Goal: Task Accomplishment & Management: Manage account settings

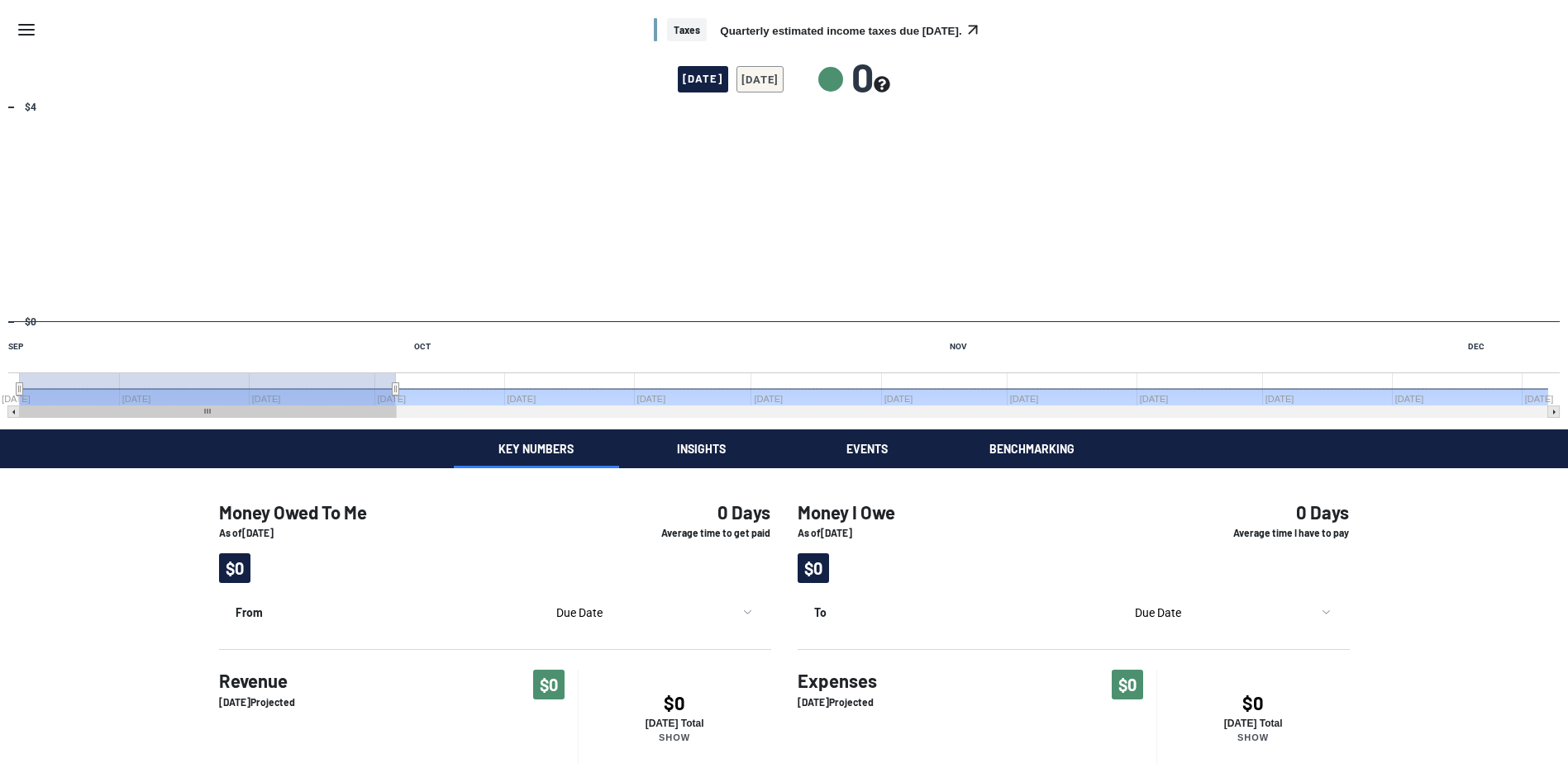
click at [26, 38] on icon "Menu" at bounding box center [26, 30] width 20 height 20
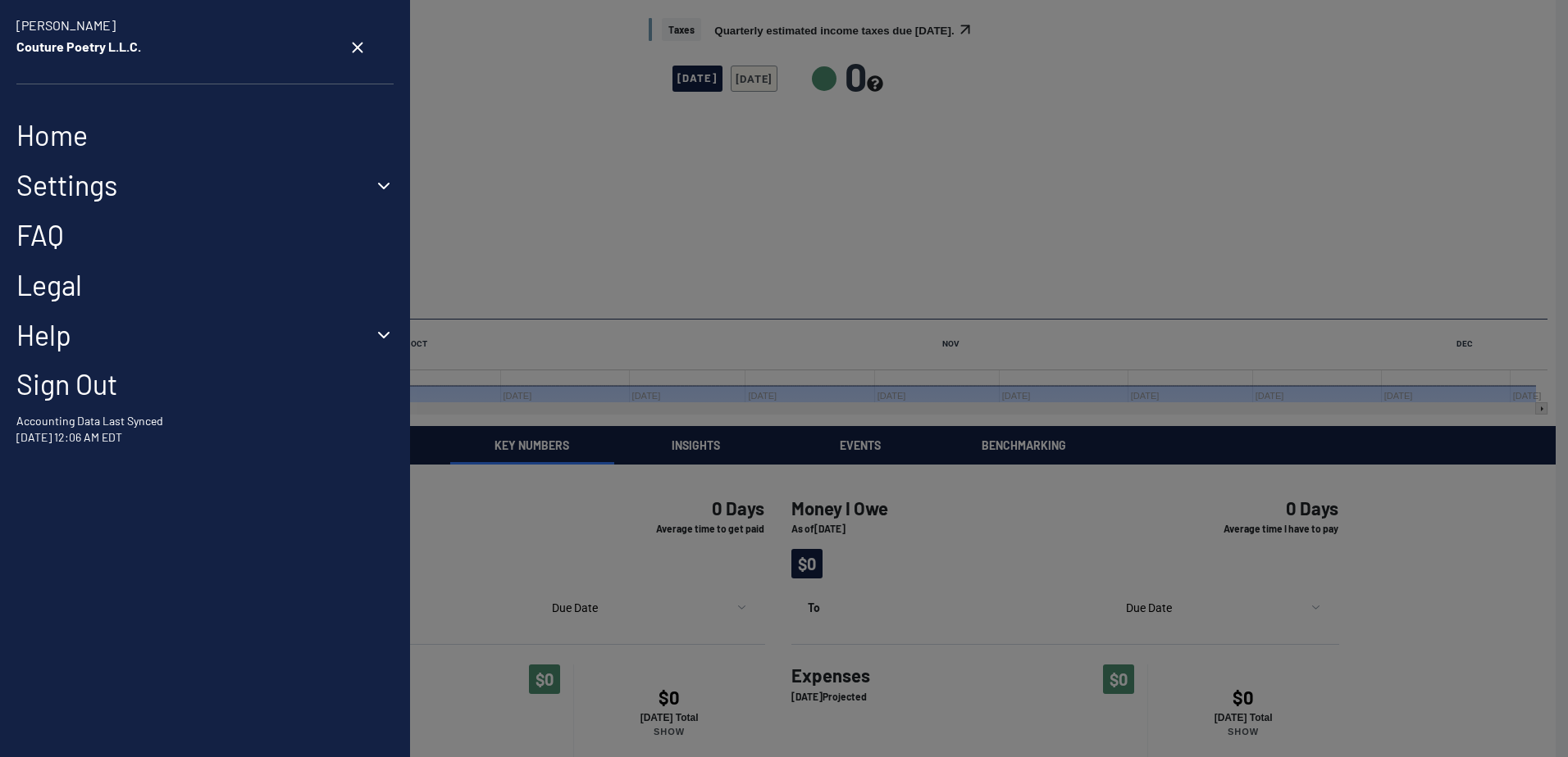
click at [84, 144] on link "Home" at bounding box center [205, 135] width 378 height 33
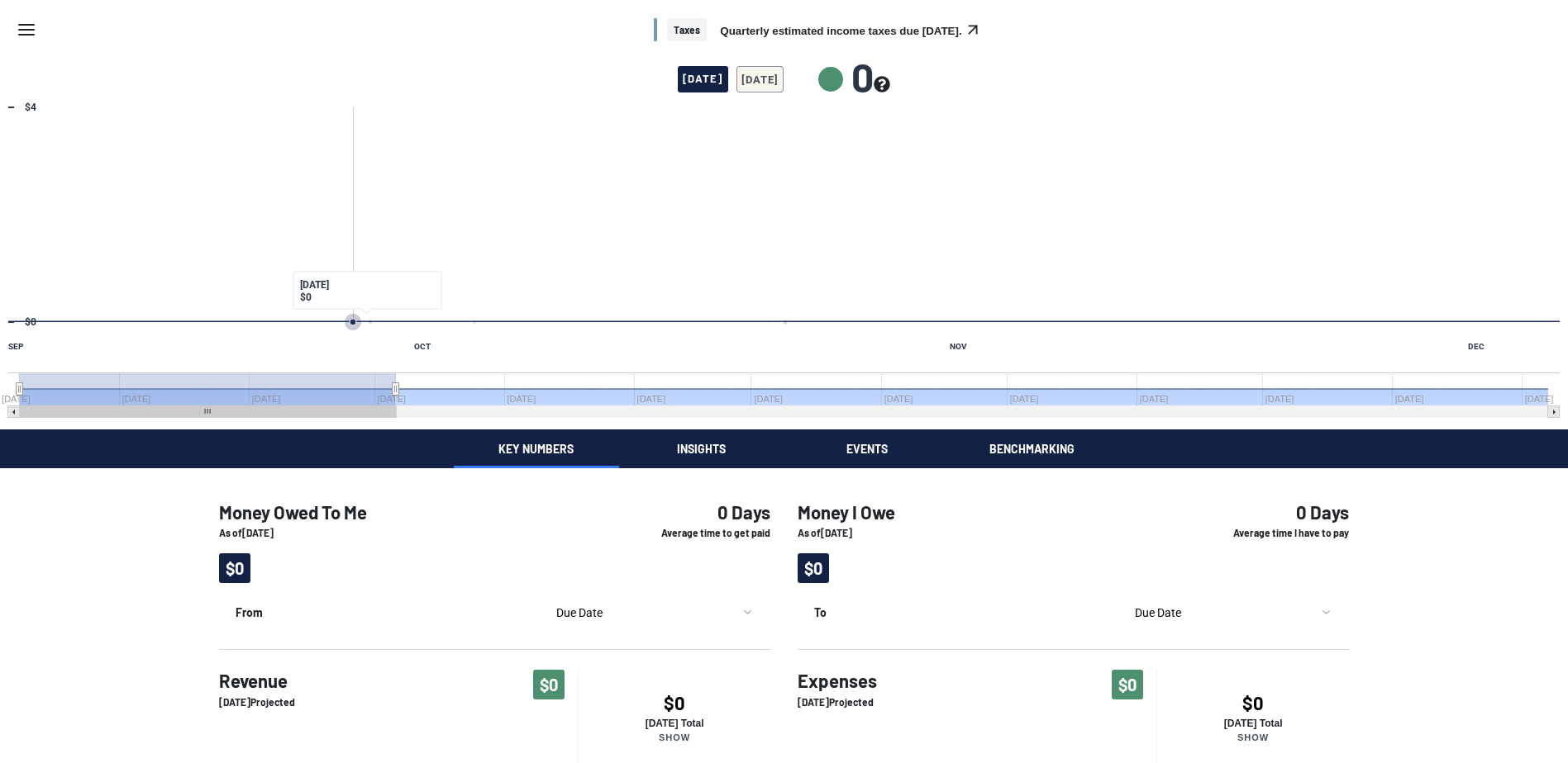
click at [349, 309] on rect "Interactive chart" at bounding box center [784, 264] width 1568 height 331
click at [25, 319] on text "$0" at bounding box center [31, 322] width 12 height 12
click at [238, 575] on span "$0" at bounding box center [234, 568] width 32 height 30
click at [975, 31] on icon "open promoted insight" at bounding box center [972, 30] width 18 height 18
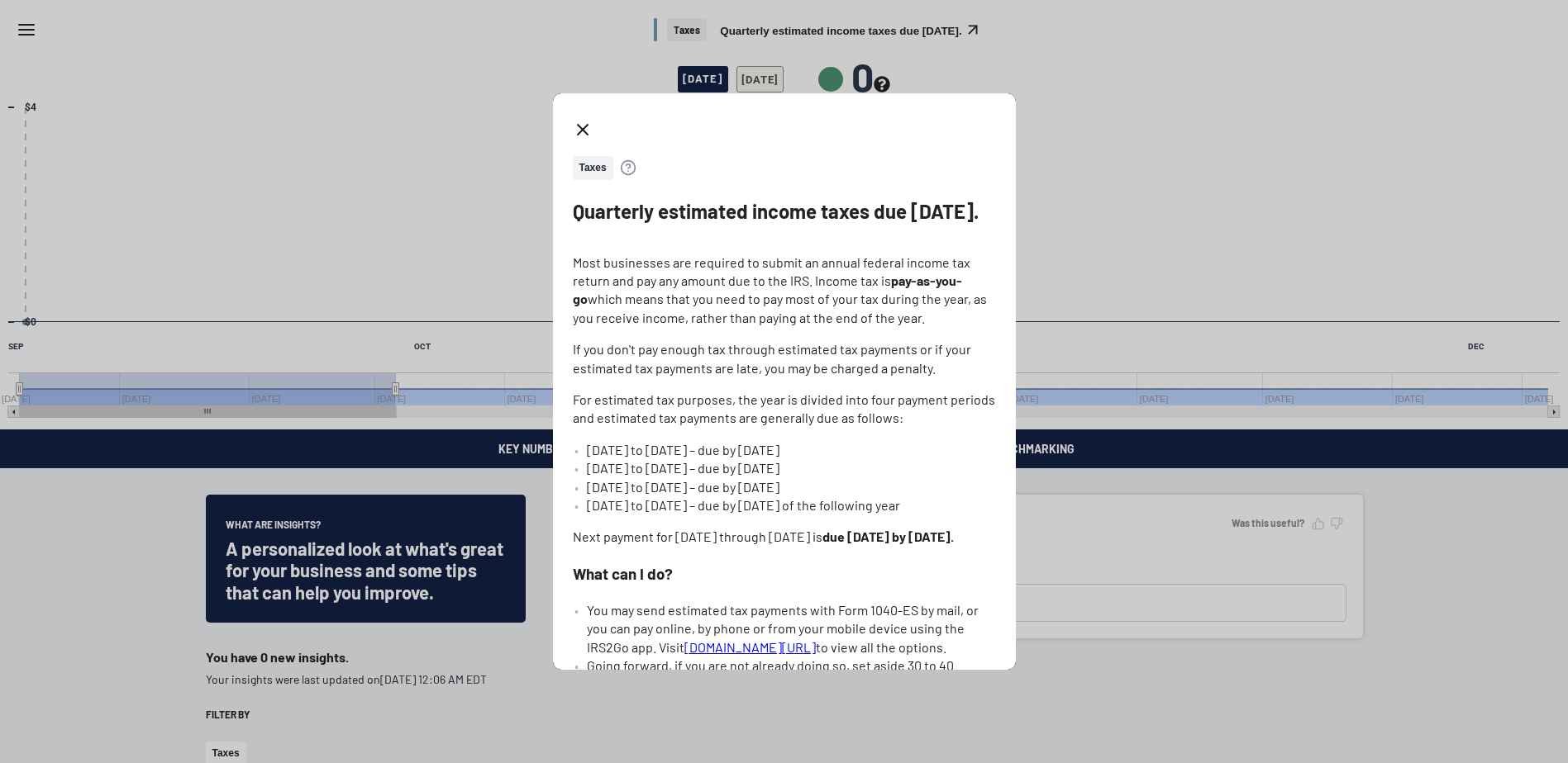
scroll to position [160, 0]
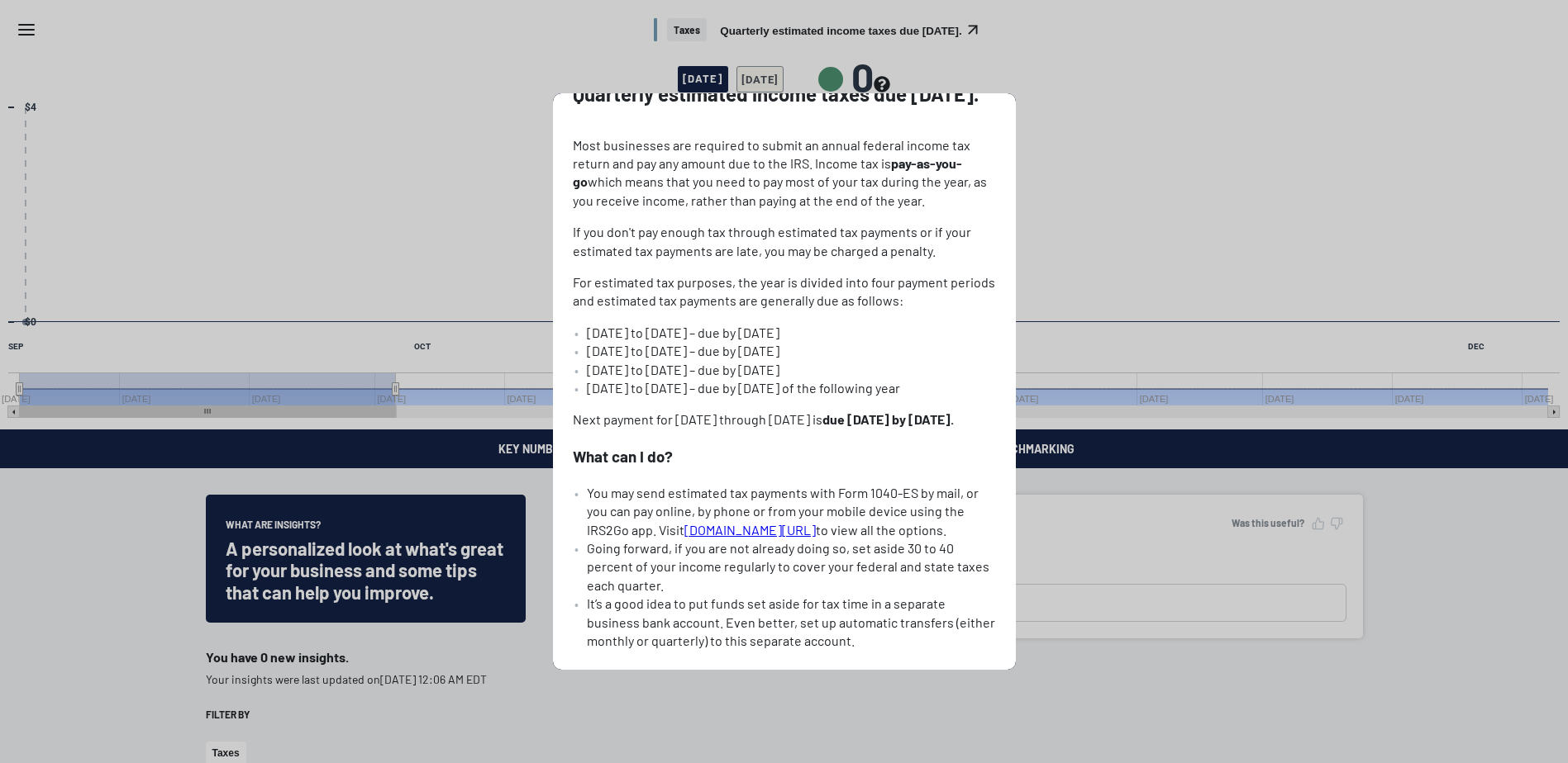
click at [1061, 285] on div "Taxes Quarterly estimated income taxes due [DATE]. Most businesses are required…" at bounding box center [784, 382] width 1568 height 763
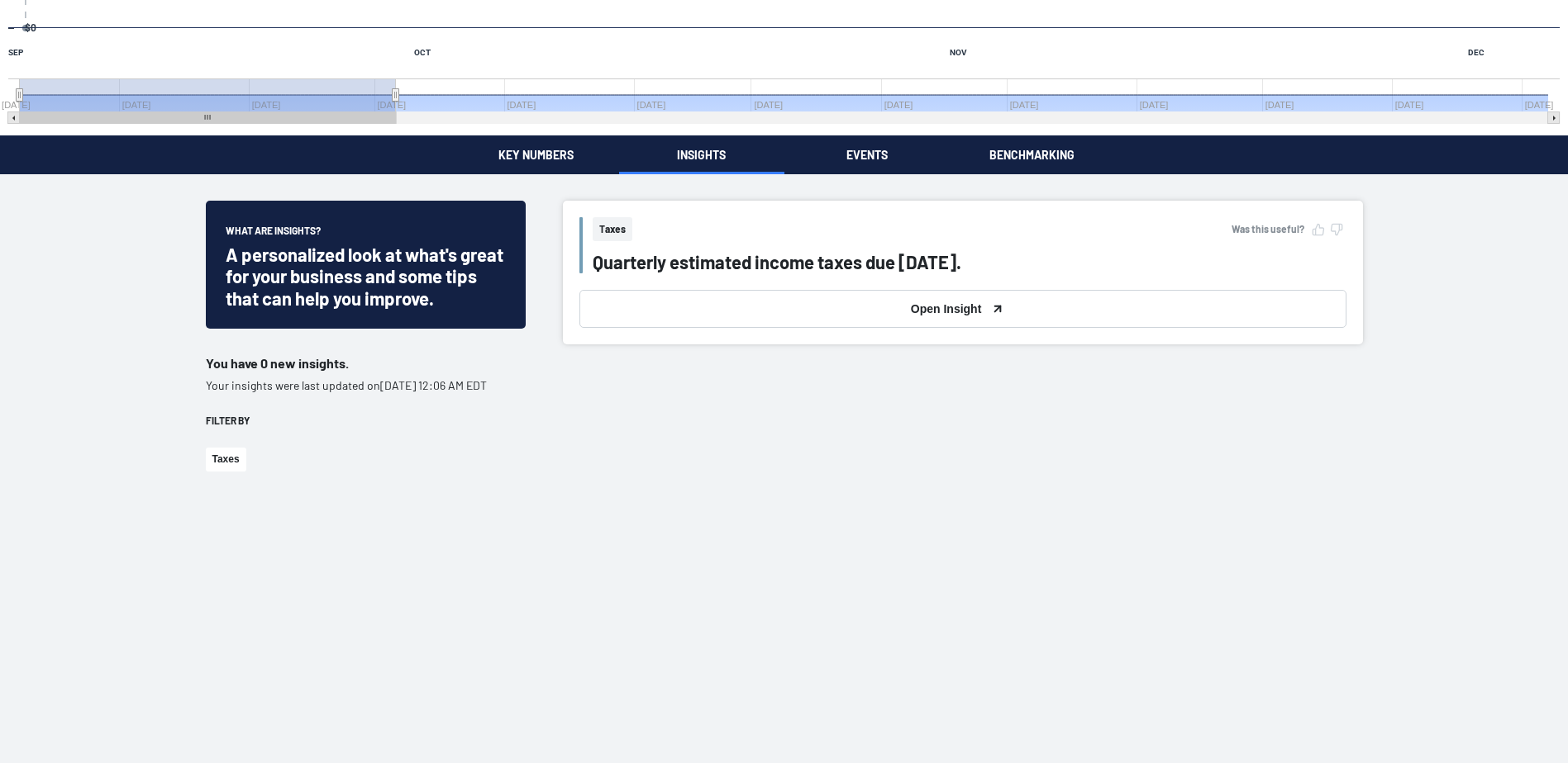
scroll to position [289, 0]
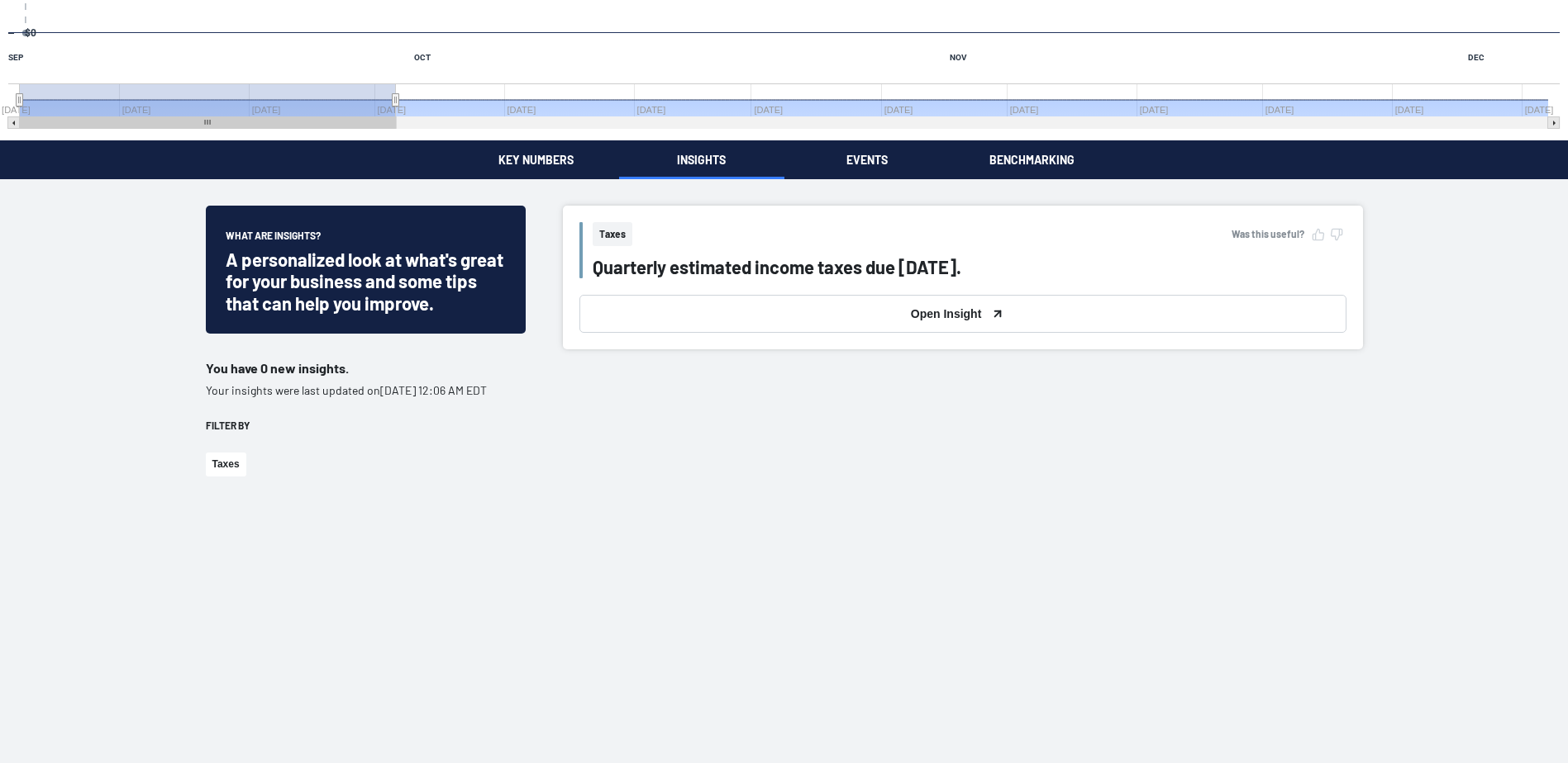
click at [976, 315] on button "Open Insight" at bounding box center [963, 314] width 767 height 38
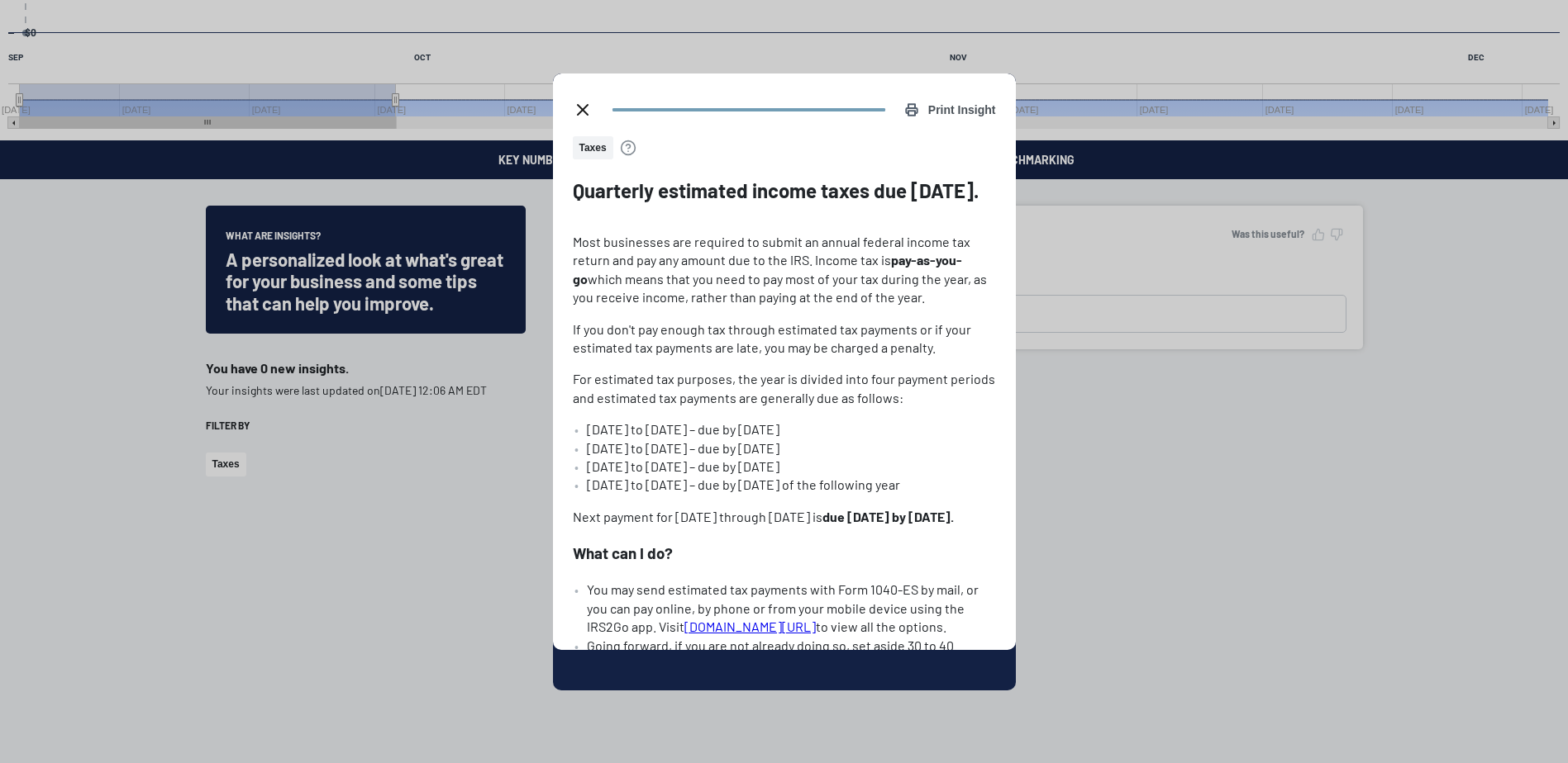
scroll to position [403, 0]
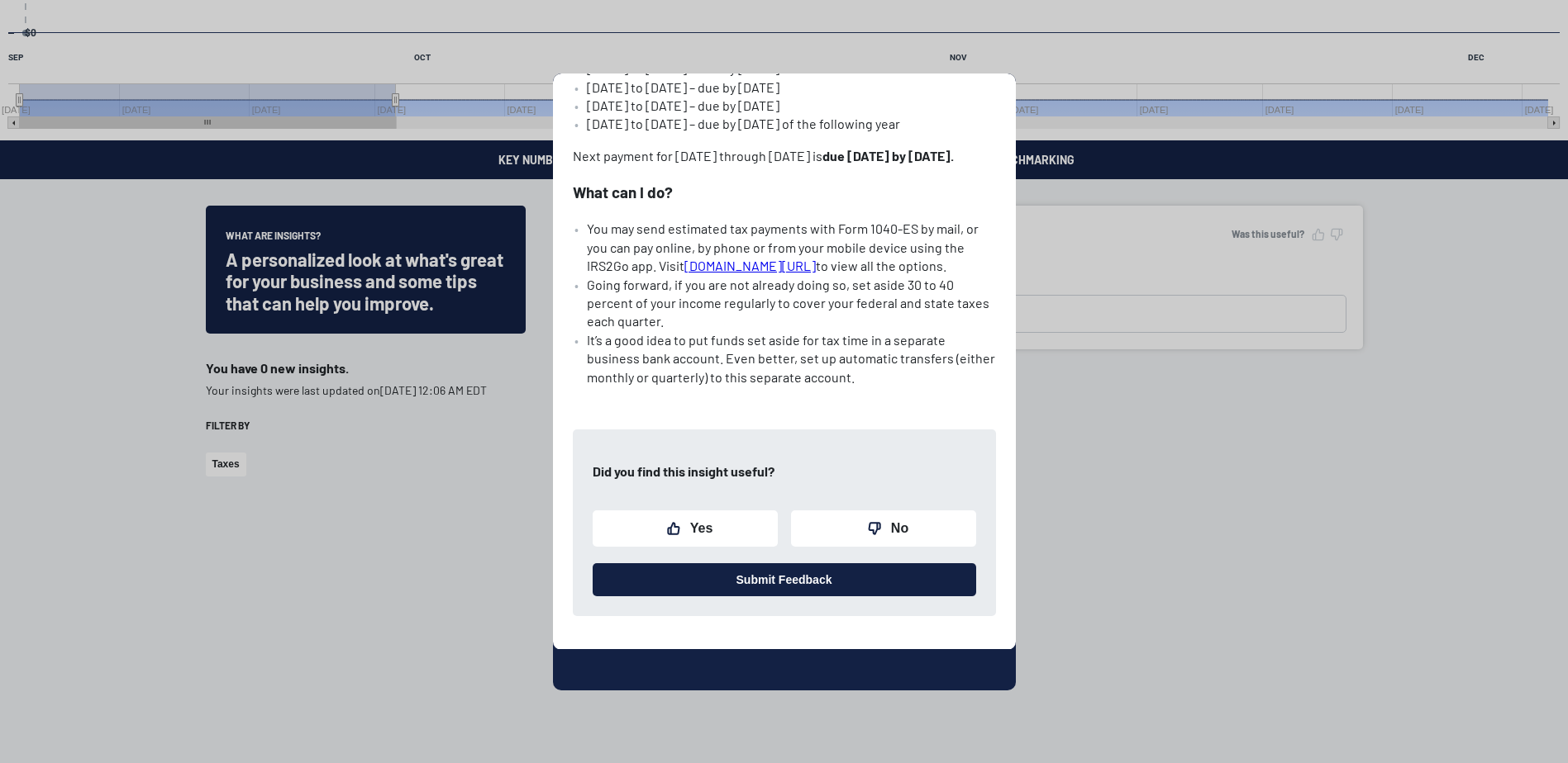
click at [1133, 449] on div "Print Insight Taxes Quarterly estimated income taxes due [DATE]. Most businesse…" at bounding box center [784, 382] width 1568 height 763
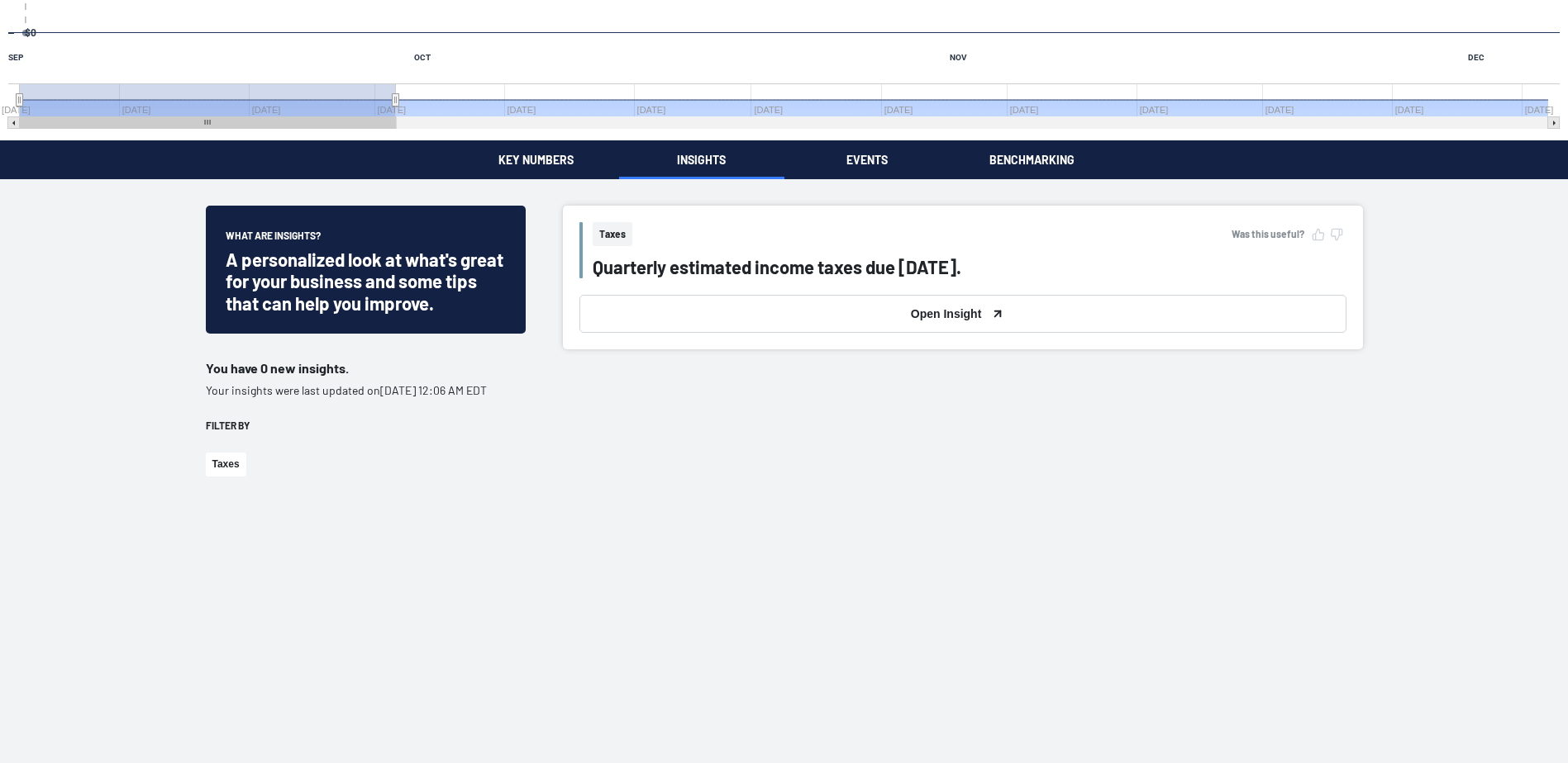
click at [372, 239] on div "What are insights? A personalized look at what's great for your business and so…" at bounding box center [365, 269] width 280 height 88
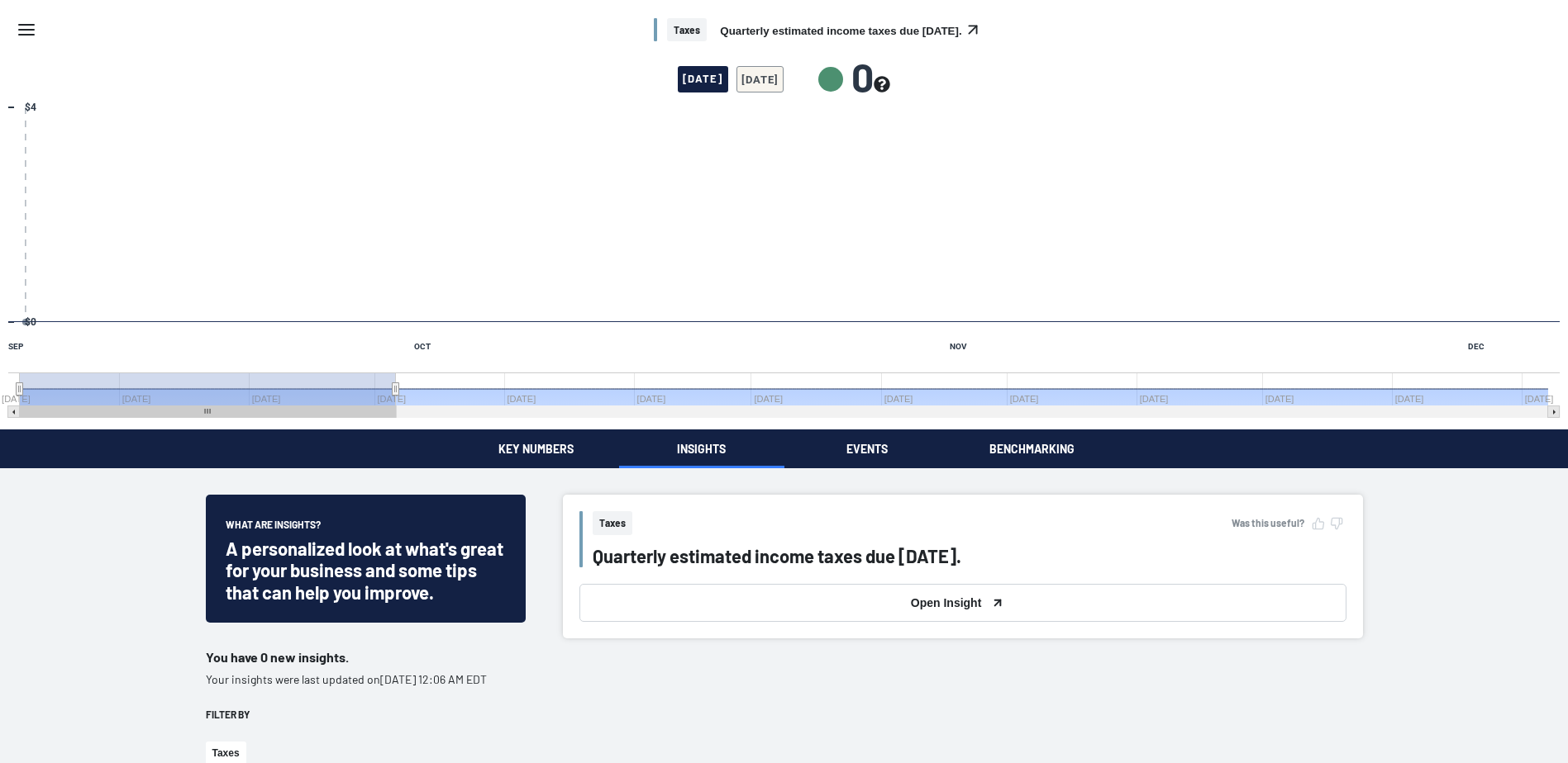
click at [546, 445] on button "Key Numbers" at bounding box center [536, 449] width 165 height 39
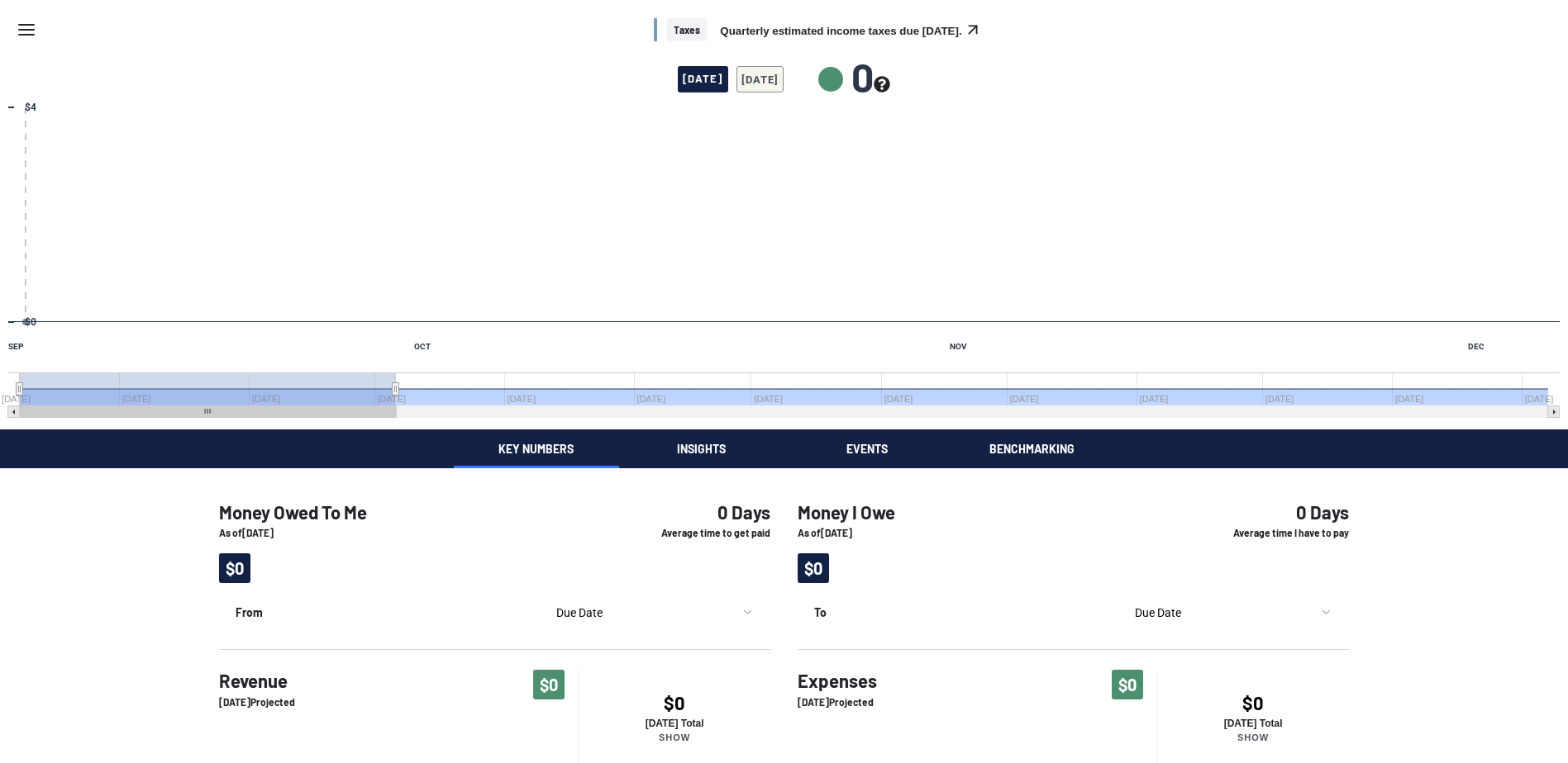
click at [867, 446] on button "Events" at bounding box center [867, 449] width 165 height 39
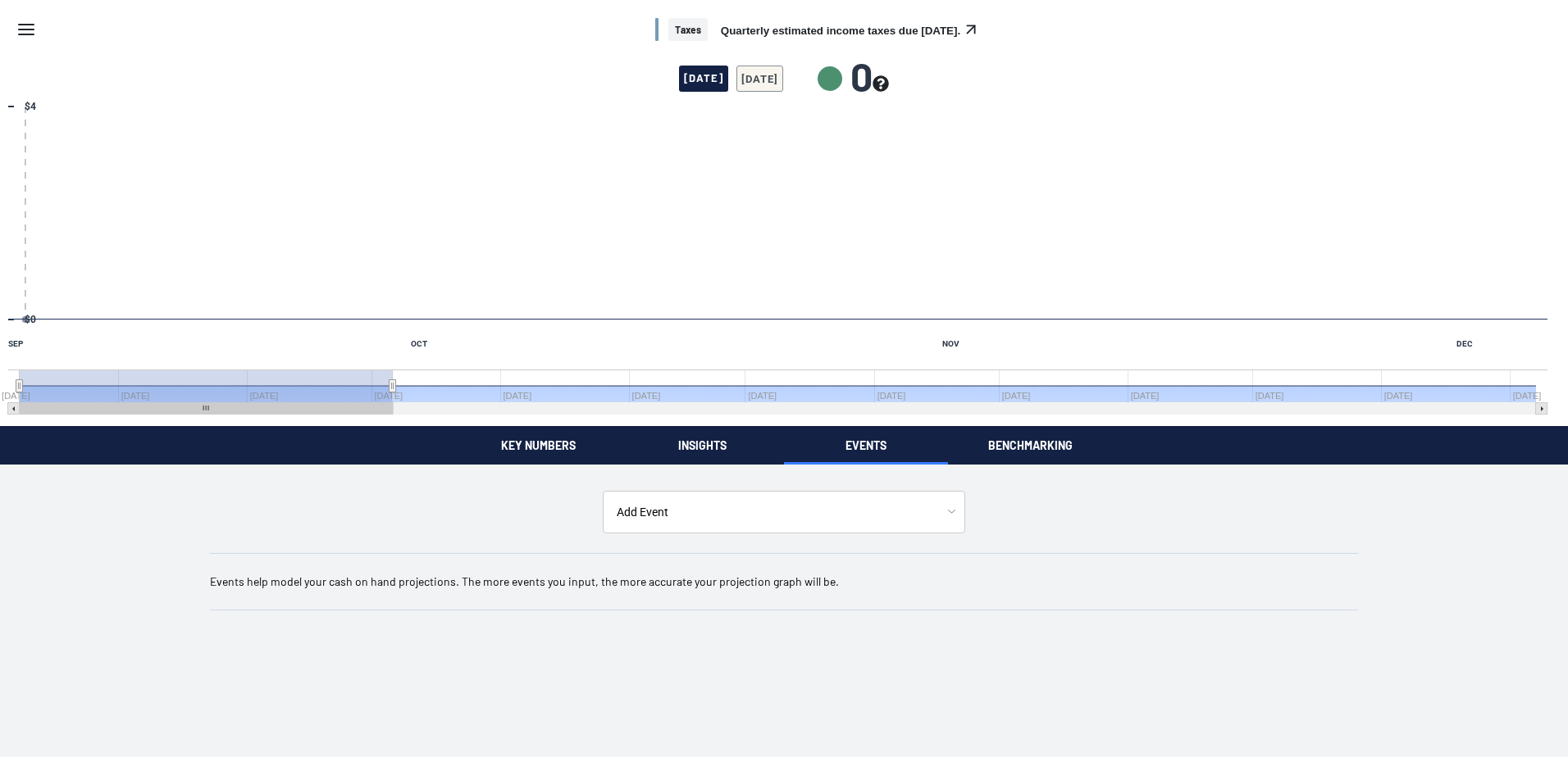
click at [967, 433] on button "Benchmarking" at bounding box center [1029, 445] width 164 height 39
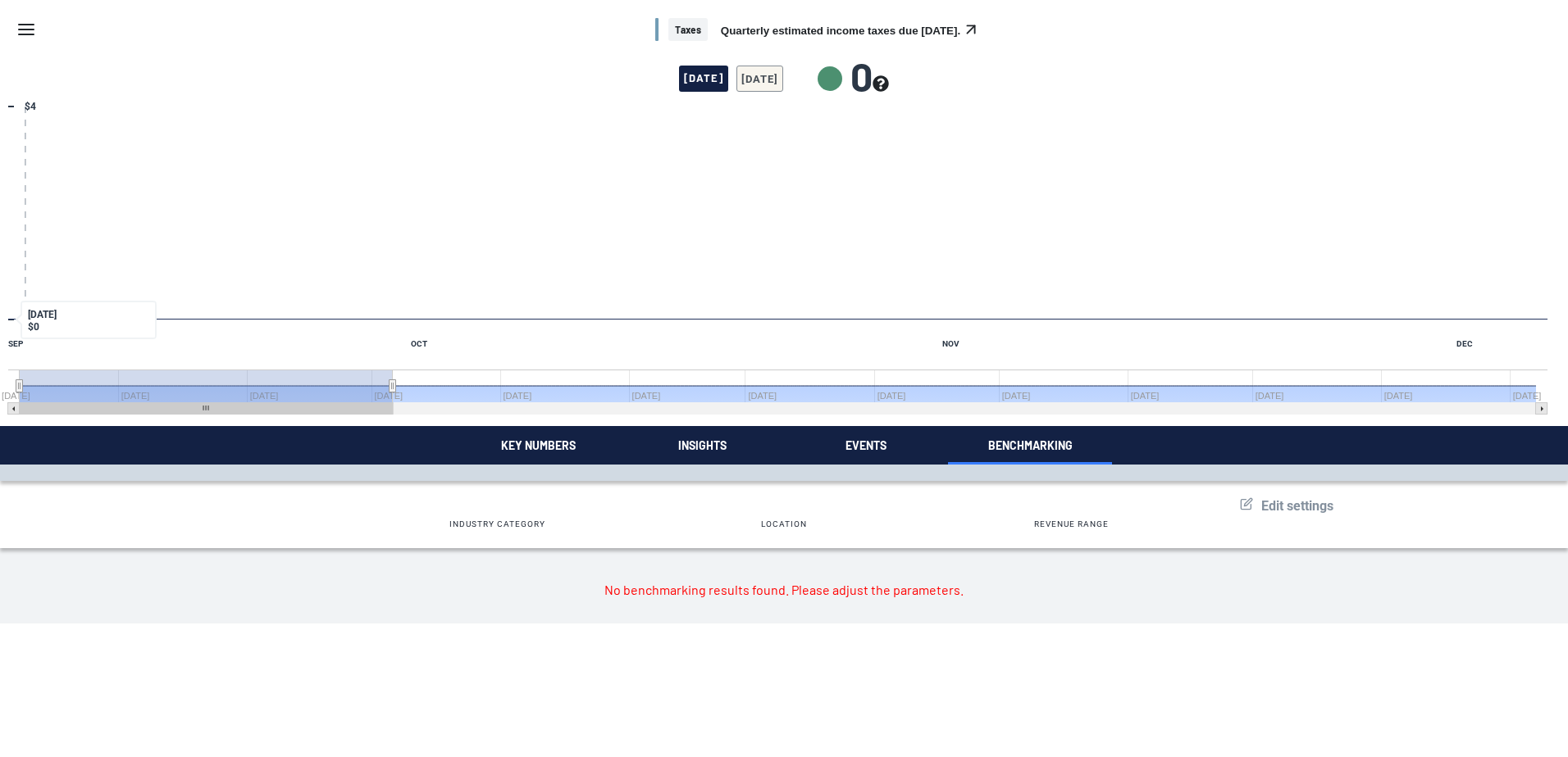
click at [27, 32] on icon "Menu" at bounding box center [26, 29] width 20 height 20
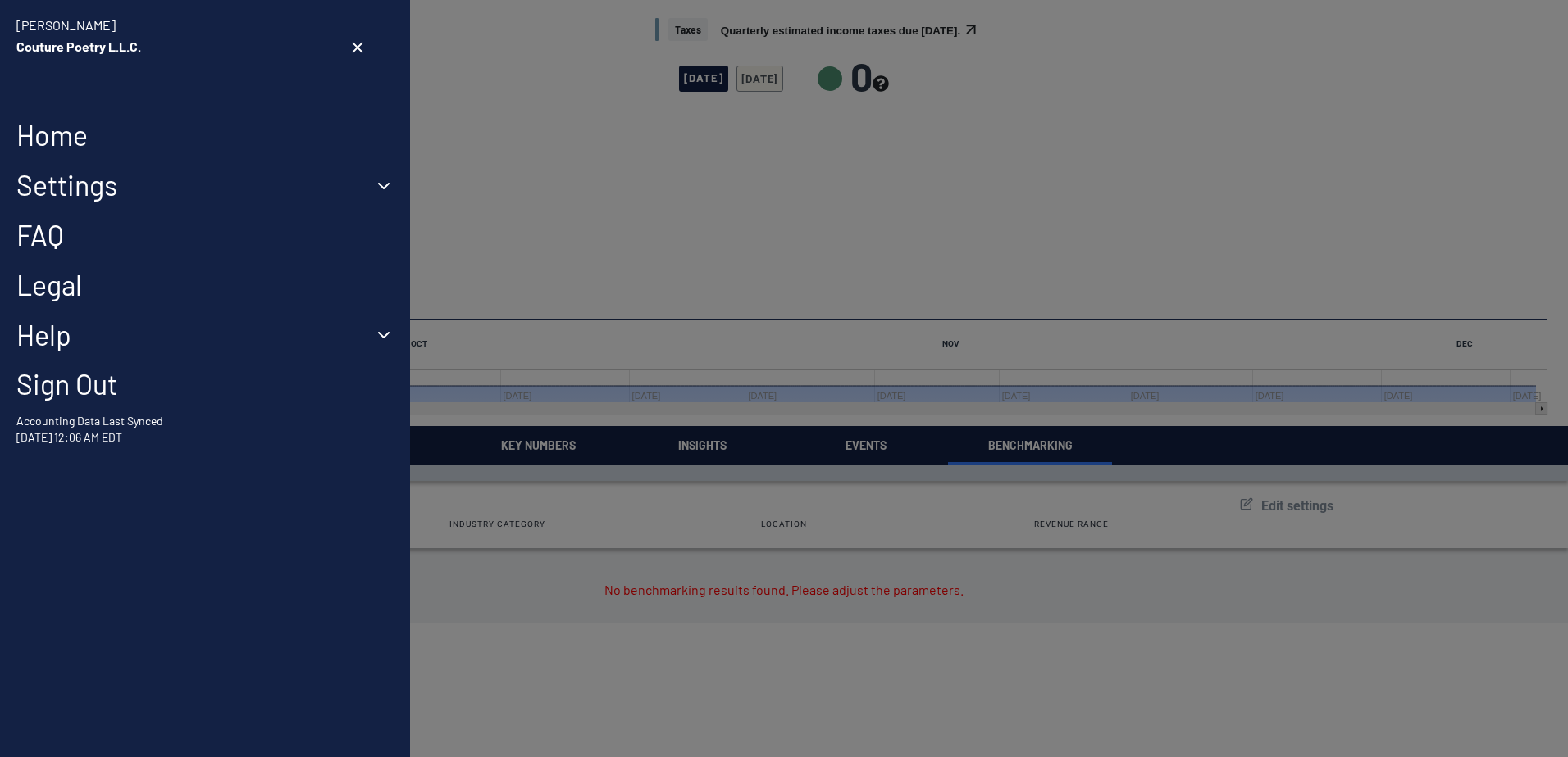
click at [108, 191] on button "Settings" at bounding box center [205, 185] width 378 height 33
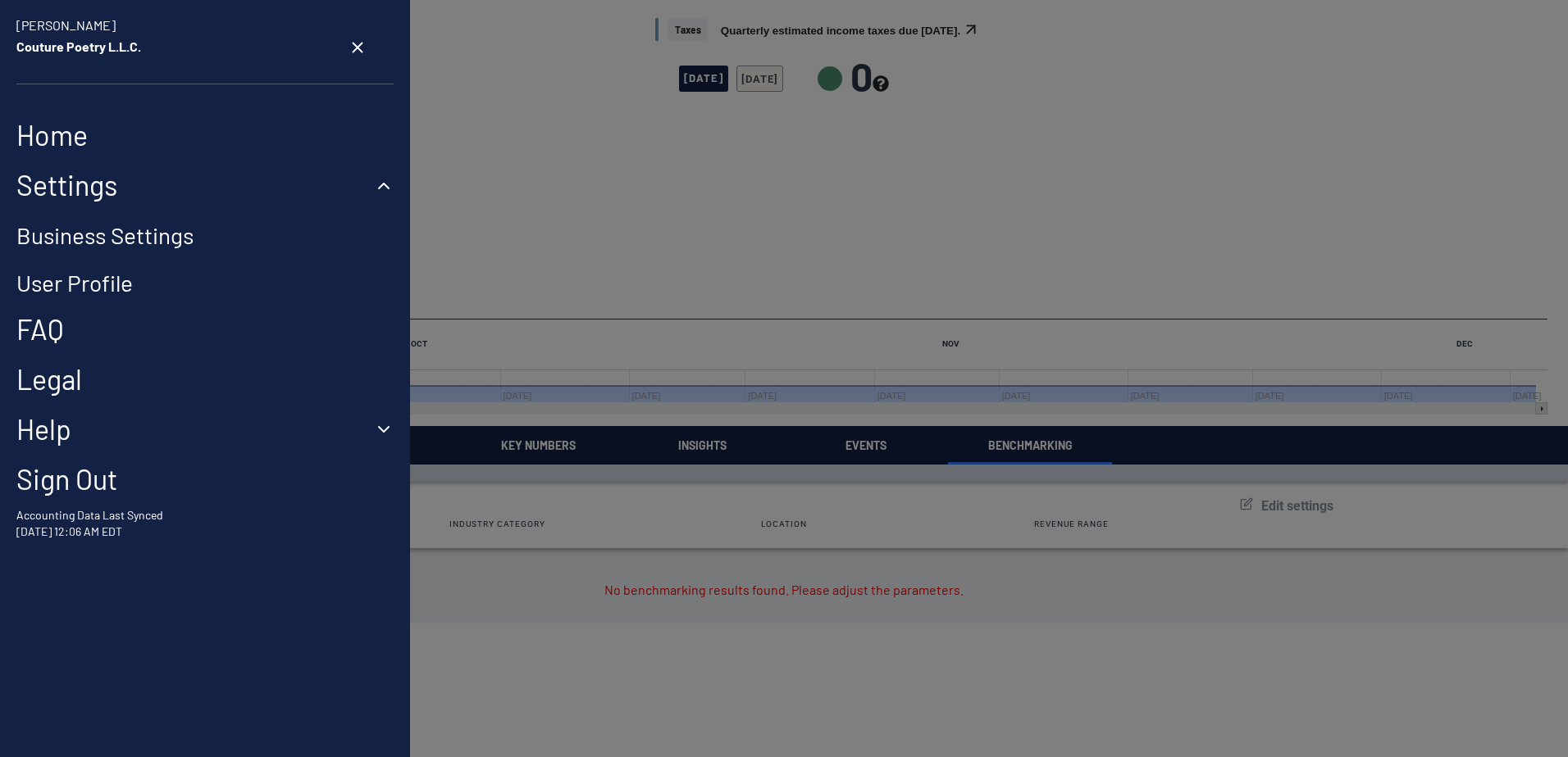
click at [128, 236] on link "Business Settings" at bounding box center [105, 235] width 177 height 28
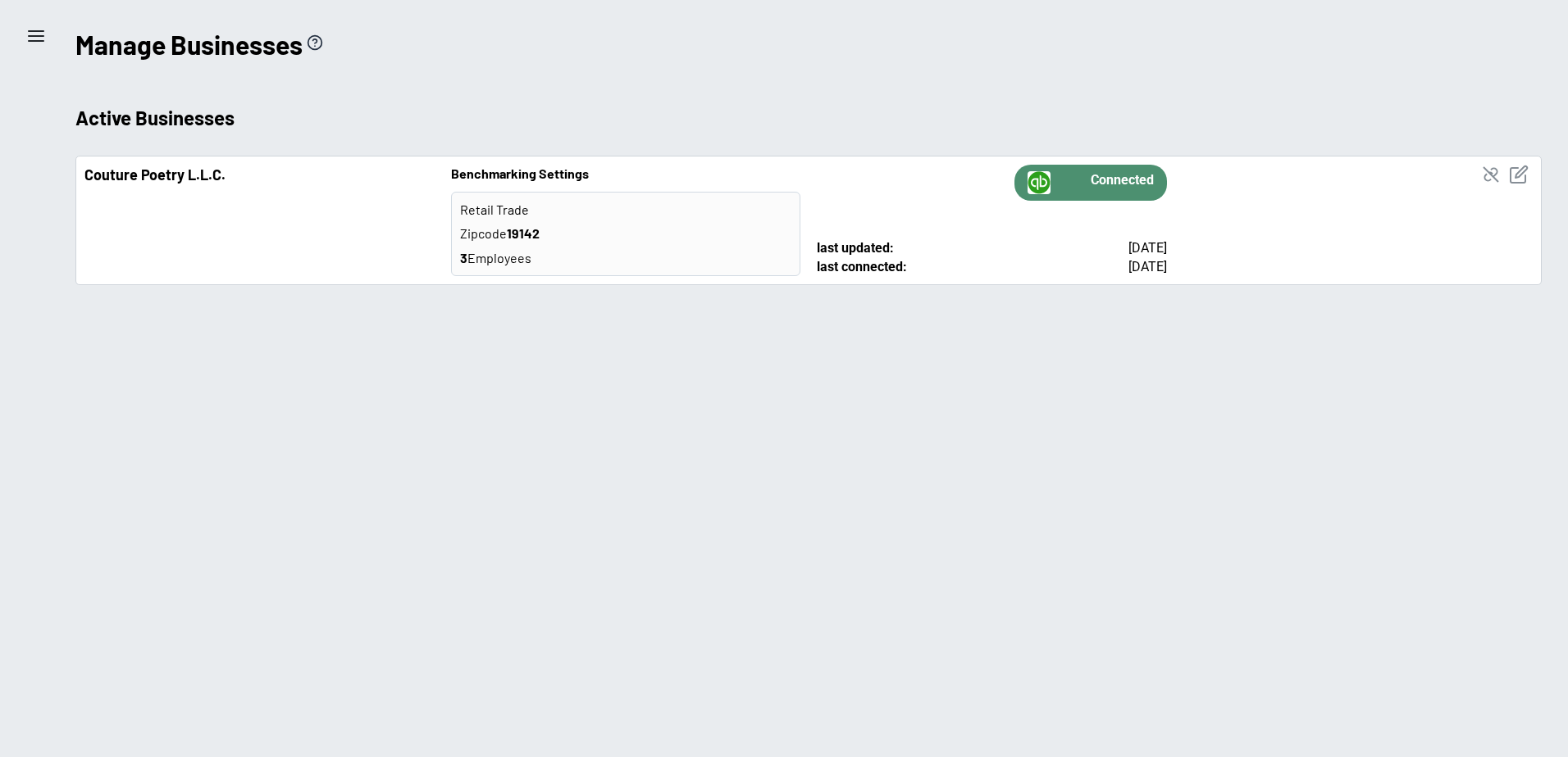
click at [511, 241] on strong "19142" at bounding box center [523, 233] width 32 height 15
click at [30, 45] on icon "menu" at bounding box center [36, 36] width 20 height 20
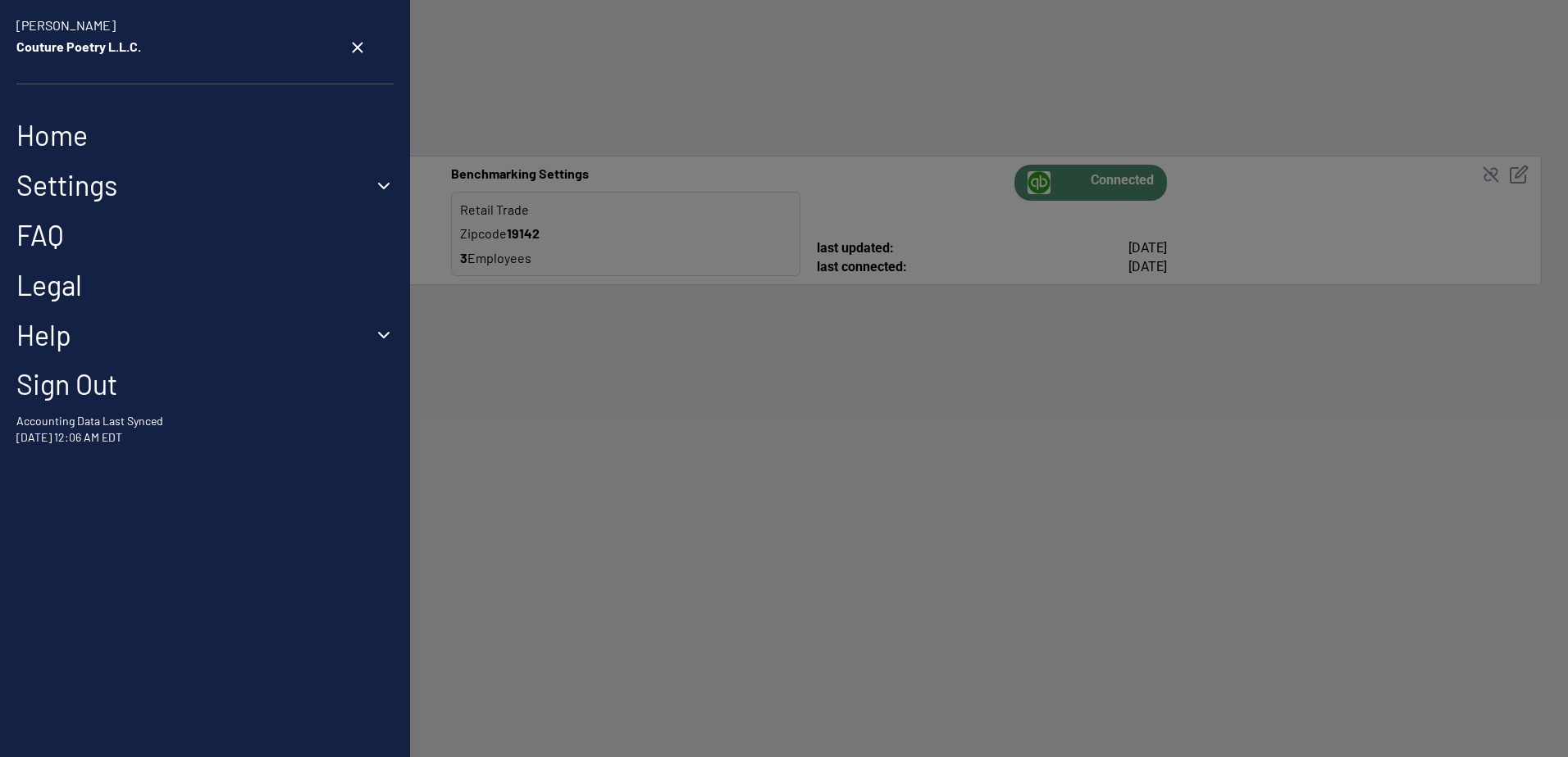
click at [80, 290] on link "Legal" at bounding box center [205, 285] width 378 height 33
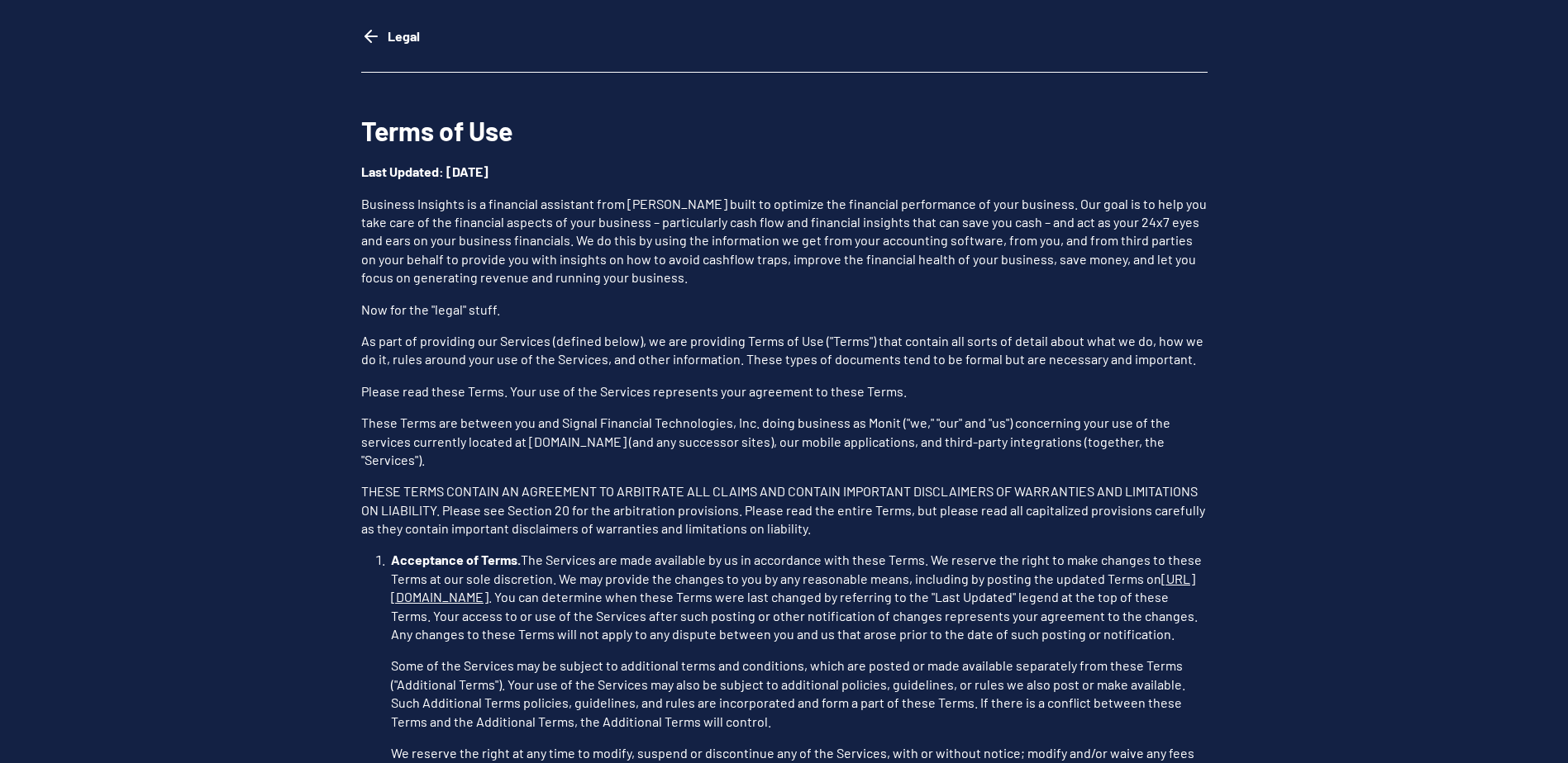
click at [365, 33] on icon "go back" at bounding box center [371, 36] width 20 height 20
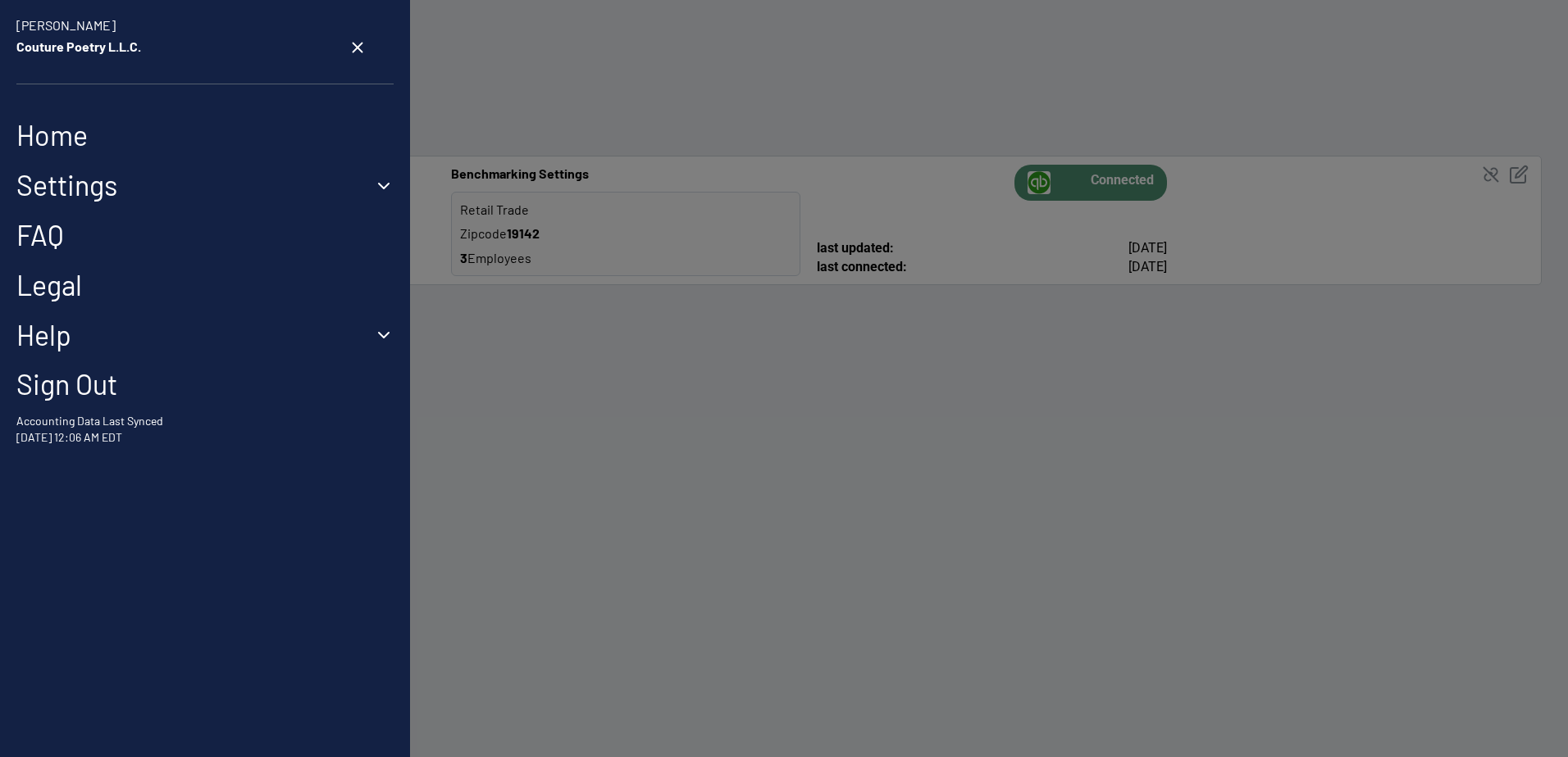
click at [78, 145] on link "Home" at bounding box center [205, 135] width 378 height 33
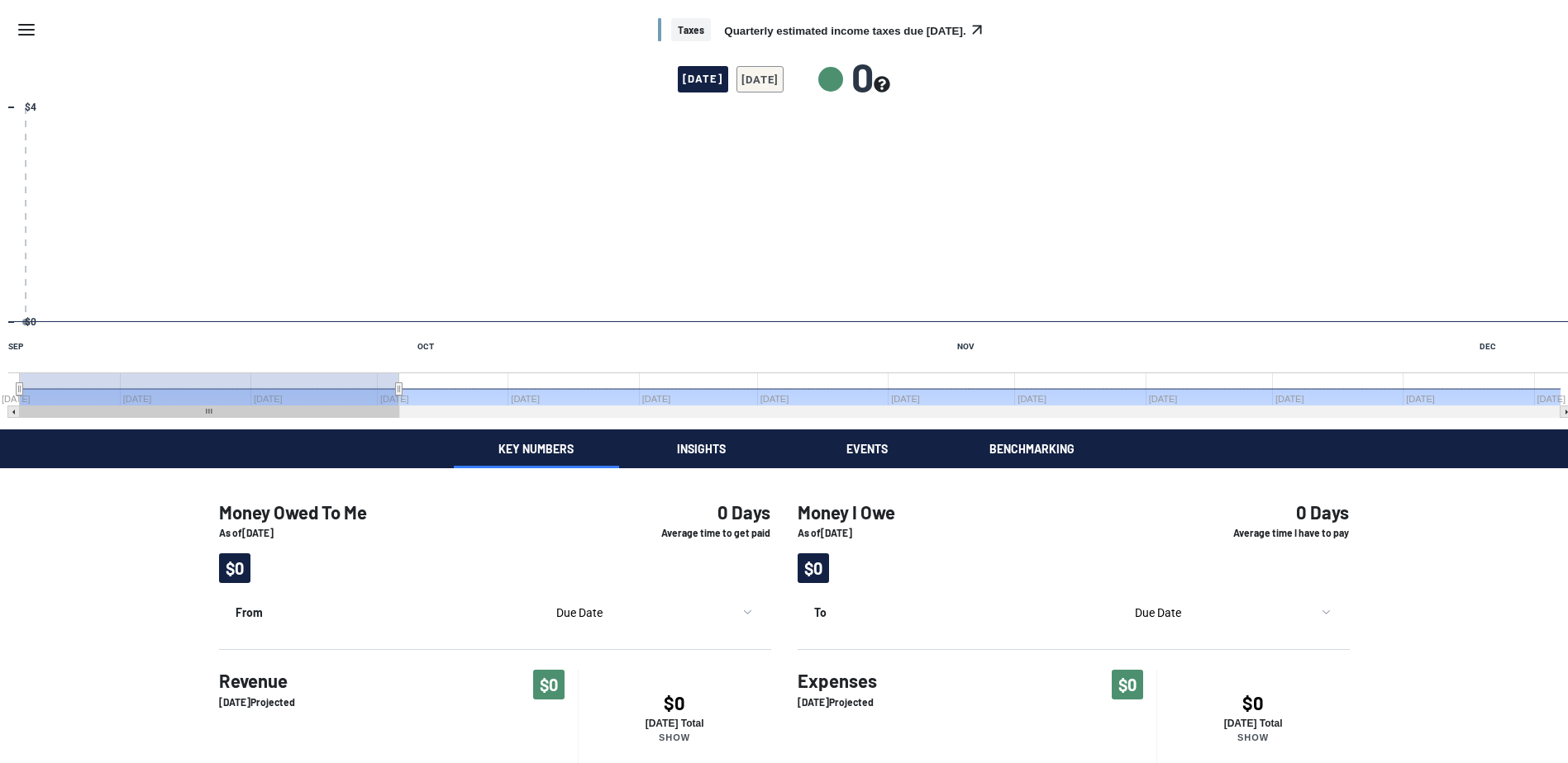
click at [30, 32] on icon "Menu" at bounding box center [26, 30] width 20 height 20
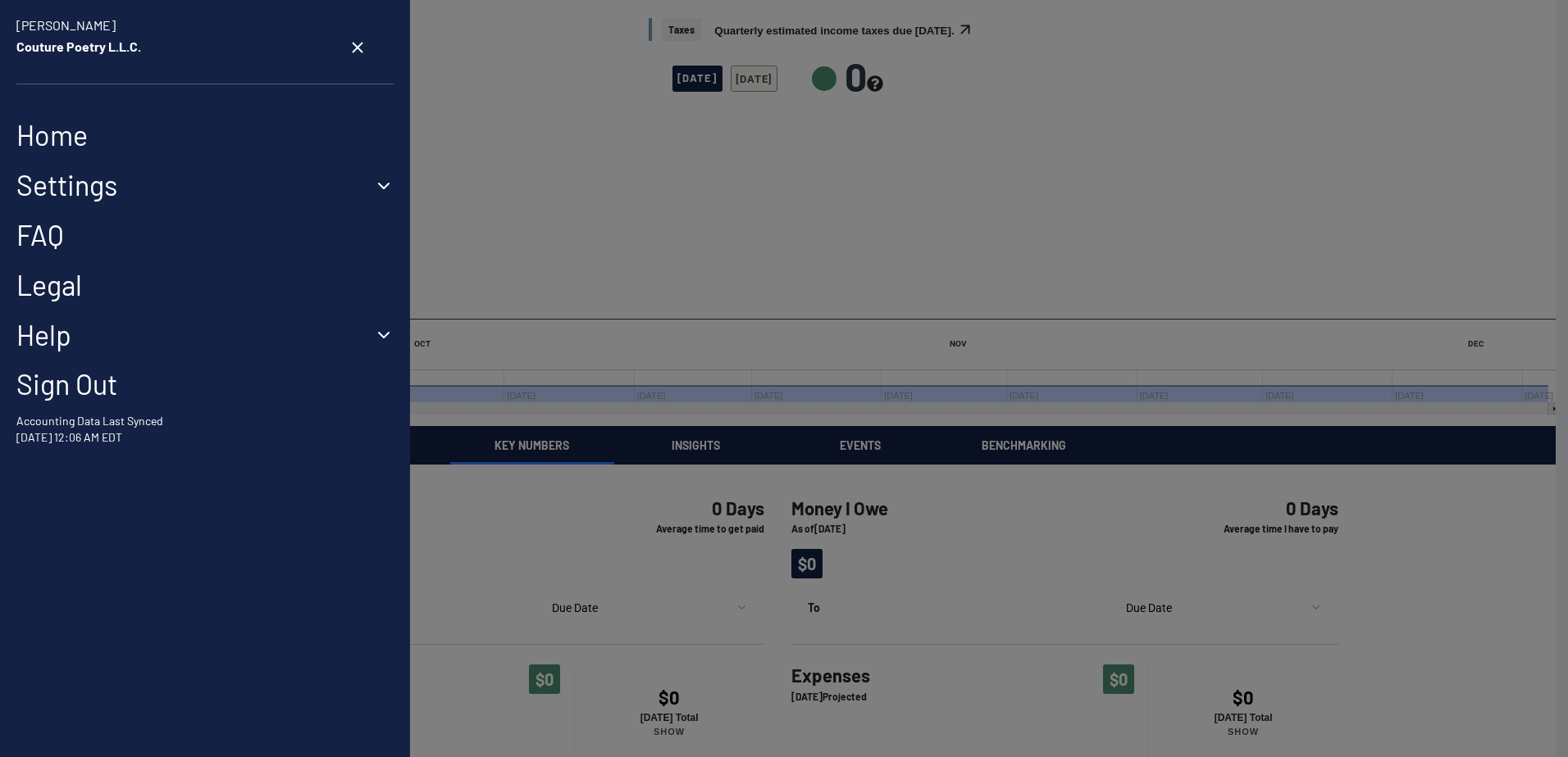
click at [157, 188] on button "Settings" at bounding box center [205, 185] width 378 height 33
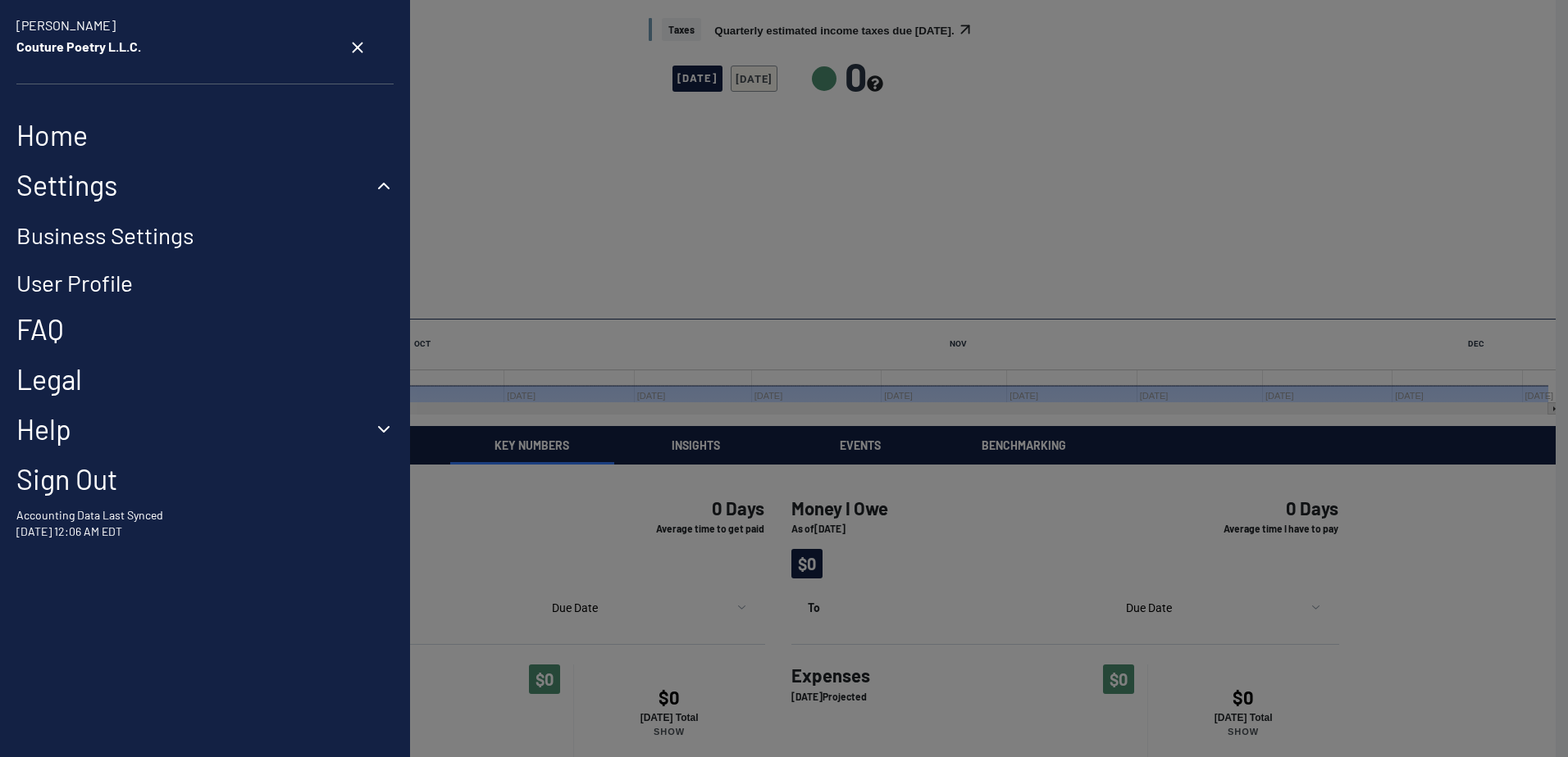
click at [98, 294] on link "User Profile" at bounding box center [74, 282] width 116 height 28
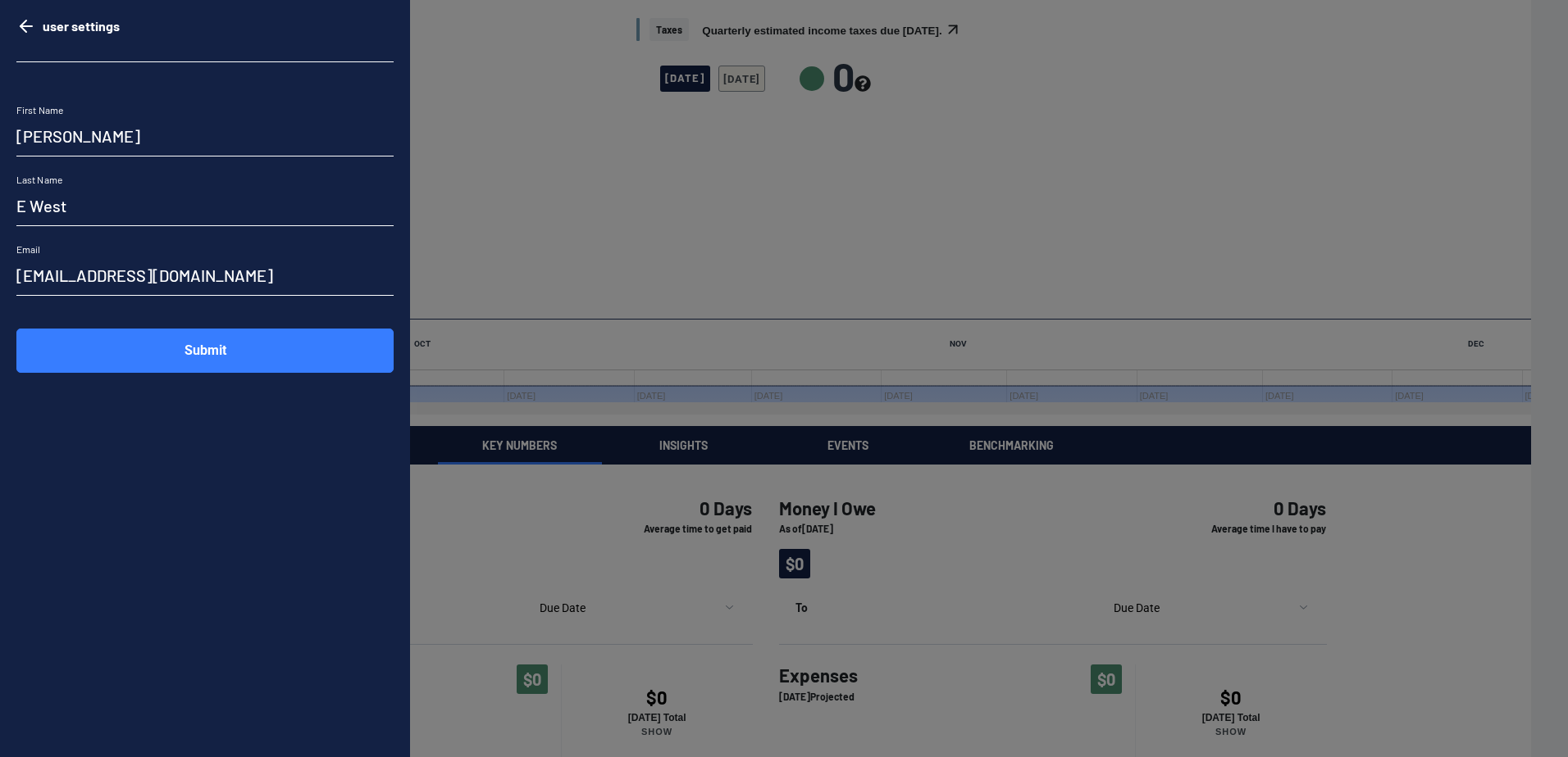
click at [27, 32] on icon "go back" at bounding box center [26, 26] width 20 height 20
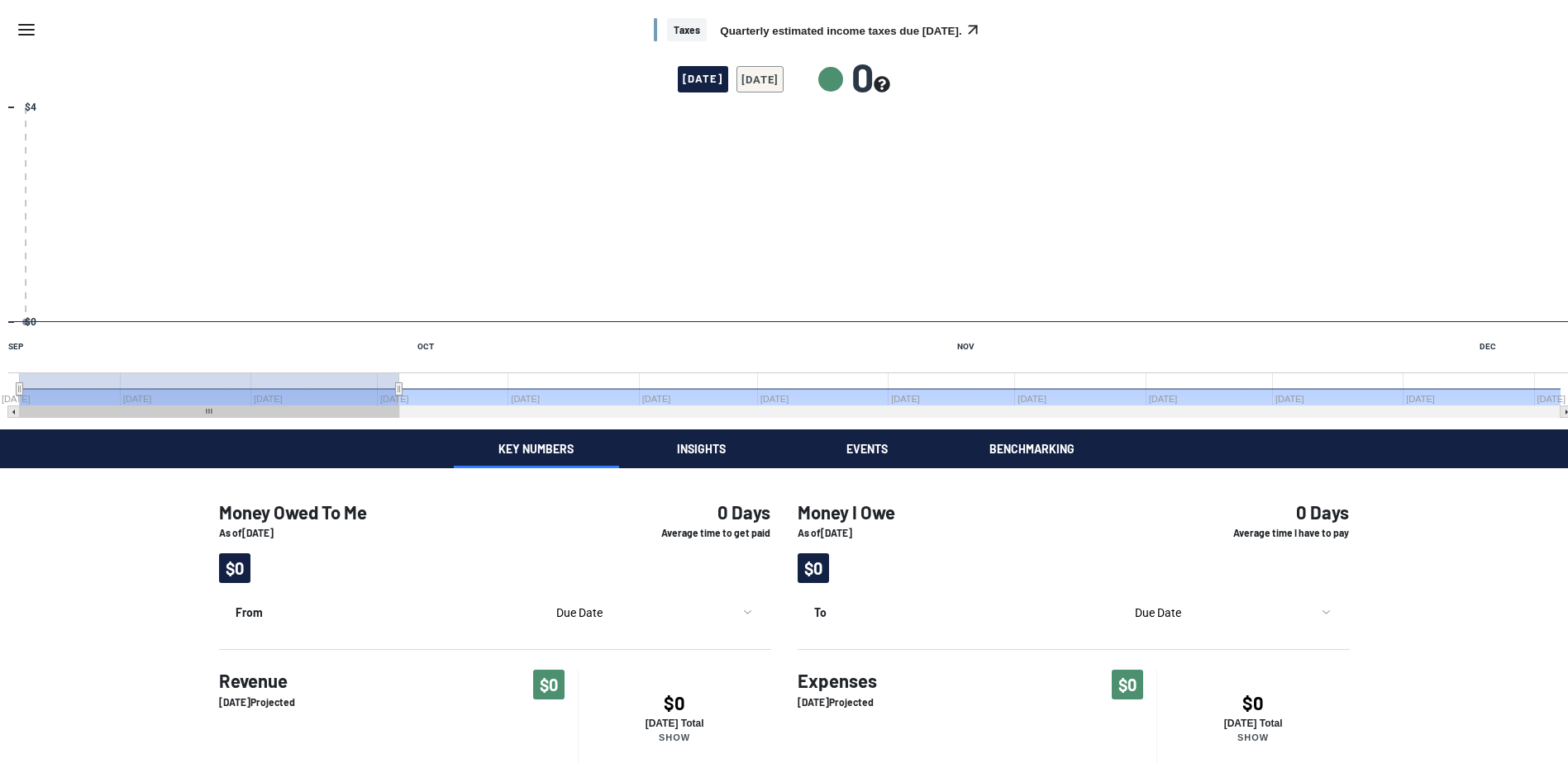
scroll to position [350, 0]
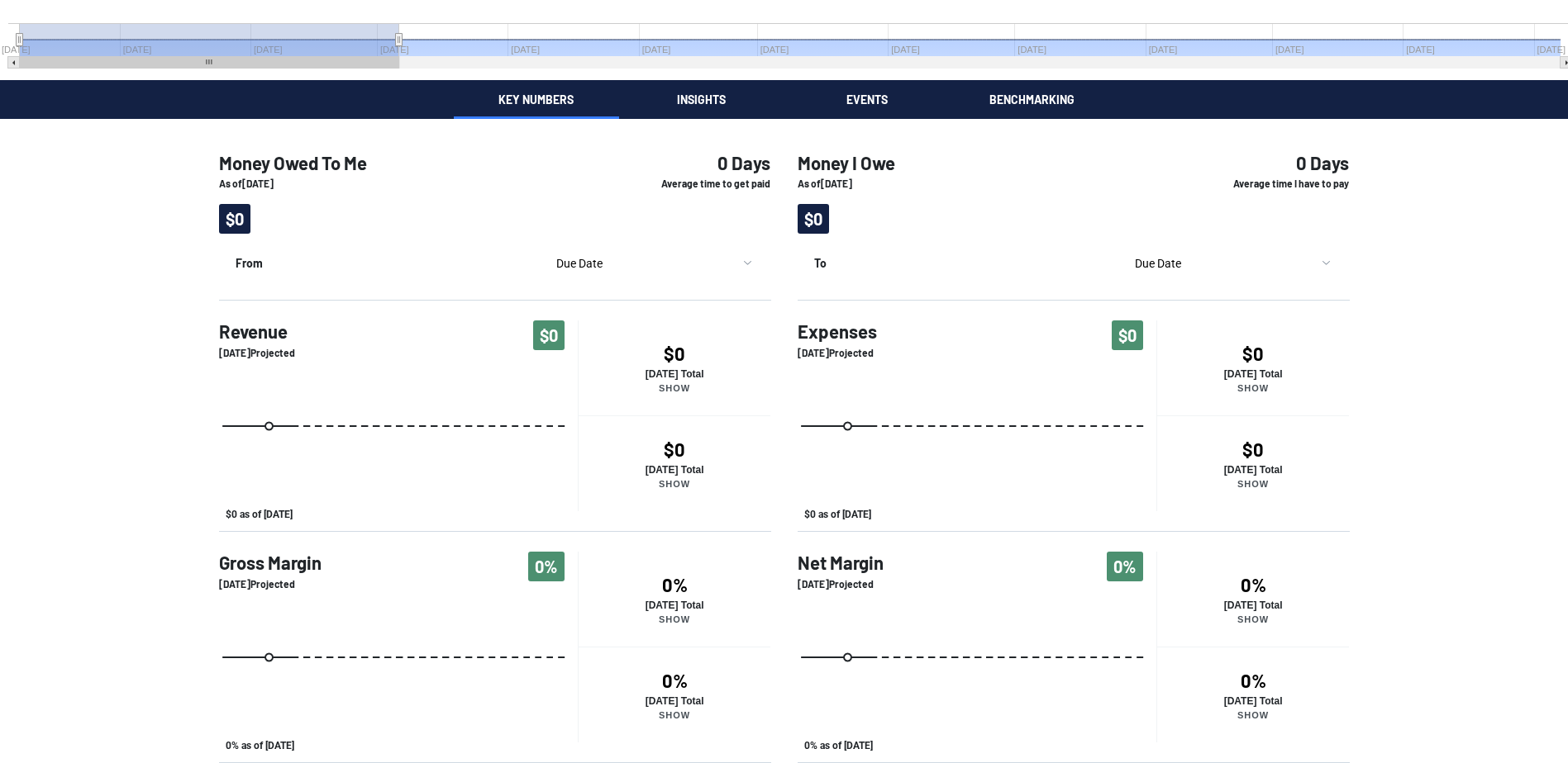
click at [1253, 589] on h4 "0%" at bounding box center [1253, 585] width 193 height 21
drag, startPoint x: 845, startPoint y: 650, endPoint x: 1027, endPoint y: 679, distance: 184.3
click at [1027, 679] on icon "Created with Highcharts 10.3.3 0% as of [DATE] 0% as of [DATE]" at bounding box center [977, 673] width 359 height 165
click at [1392, 357] on div "Money Owed To Me As of [DATE] $0 0 Days Average time to get paid From Due Date …" at bounding box center [784, 441] width 1568 height 644
click at [1161, 189] on div "0 Days Average time I have to pay" at bounding box center [1253, 193] width 194 height 108
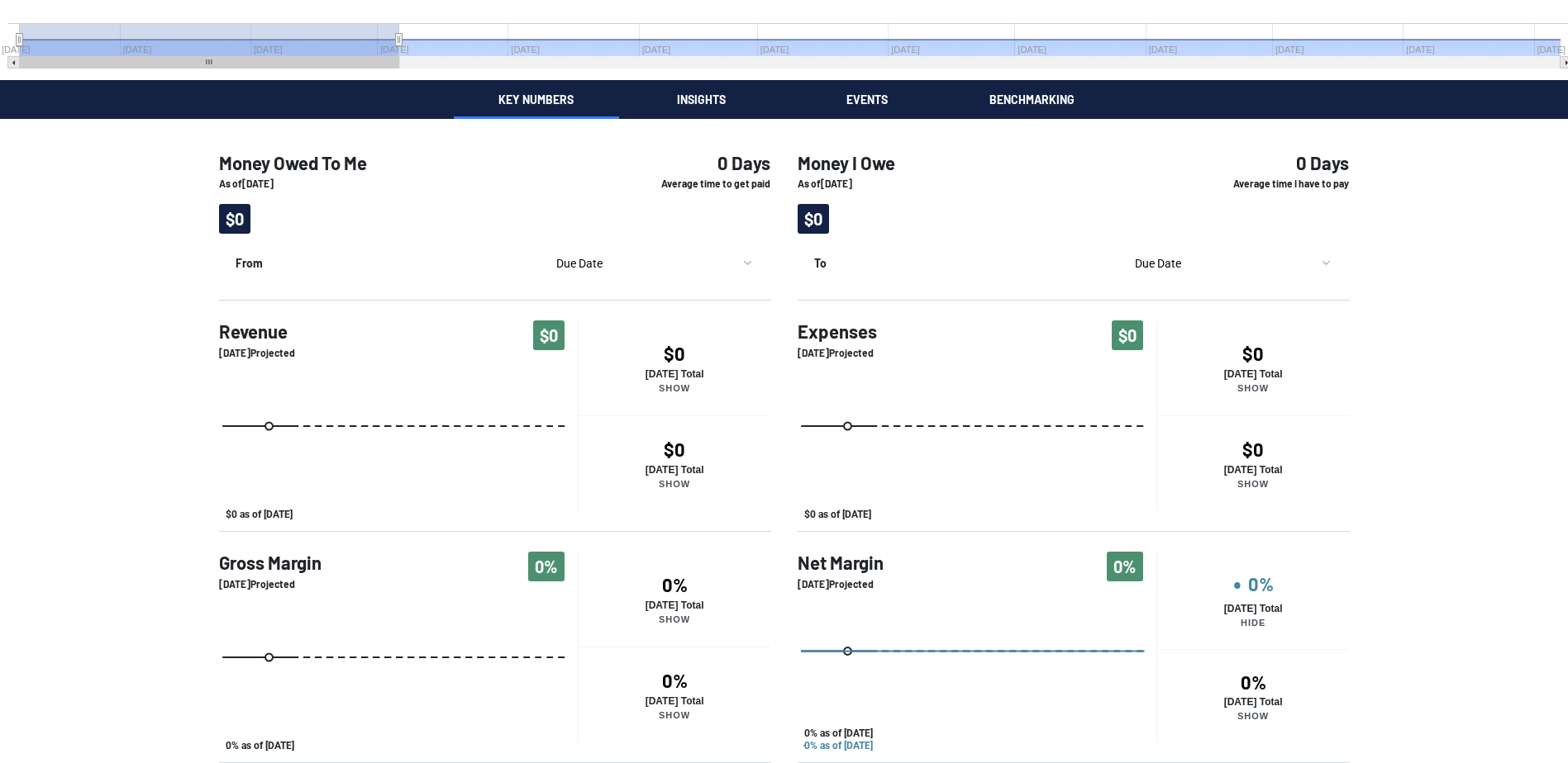
click at [1031, 99] on div "Taxes Quarterly estimated income taxes due [DATE]. [DATE] [DATE] 0 Chart Combin…" at bounding box center [784, 206] width 1568 height 1113
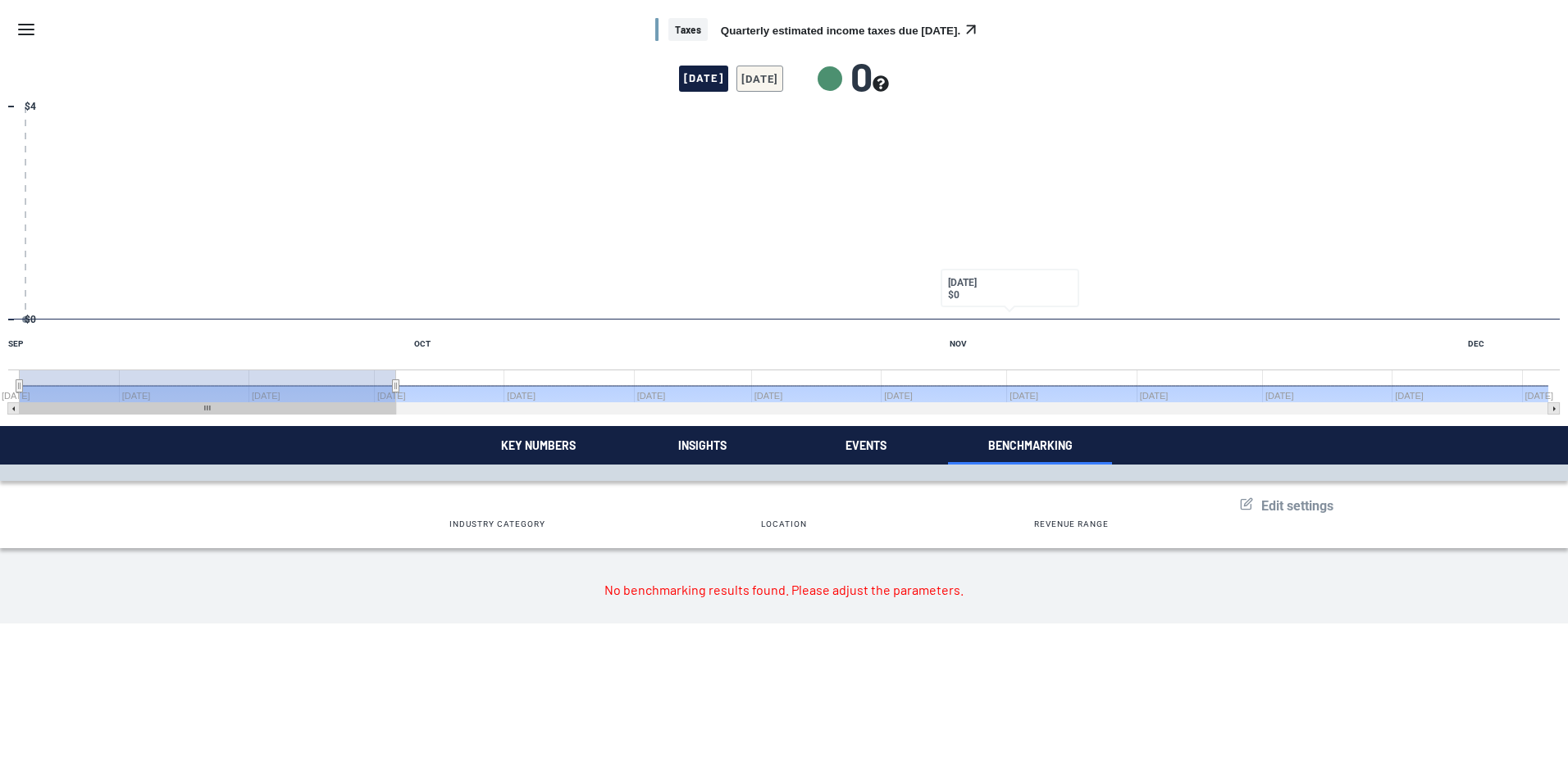
click at [1299, 510] on span "Edit settings" at bounding box center [1298, 506] width 72 height 15
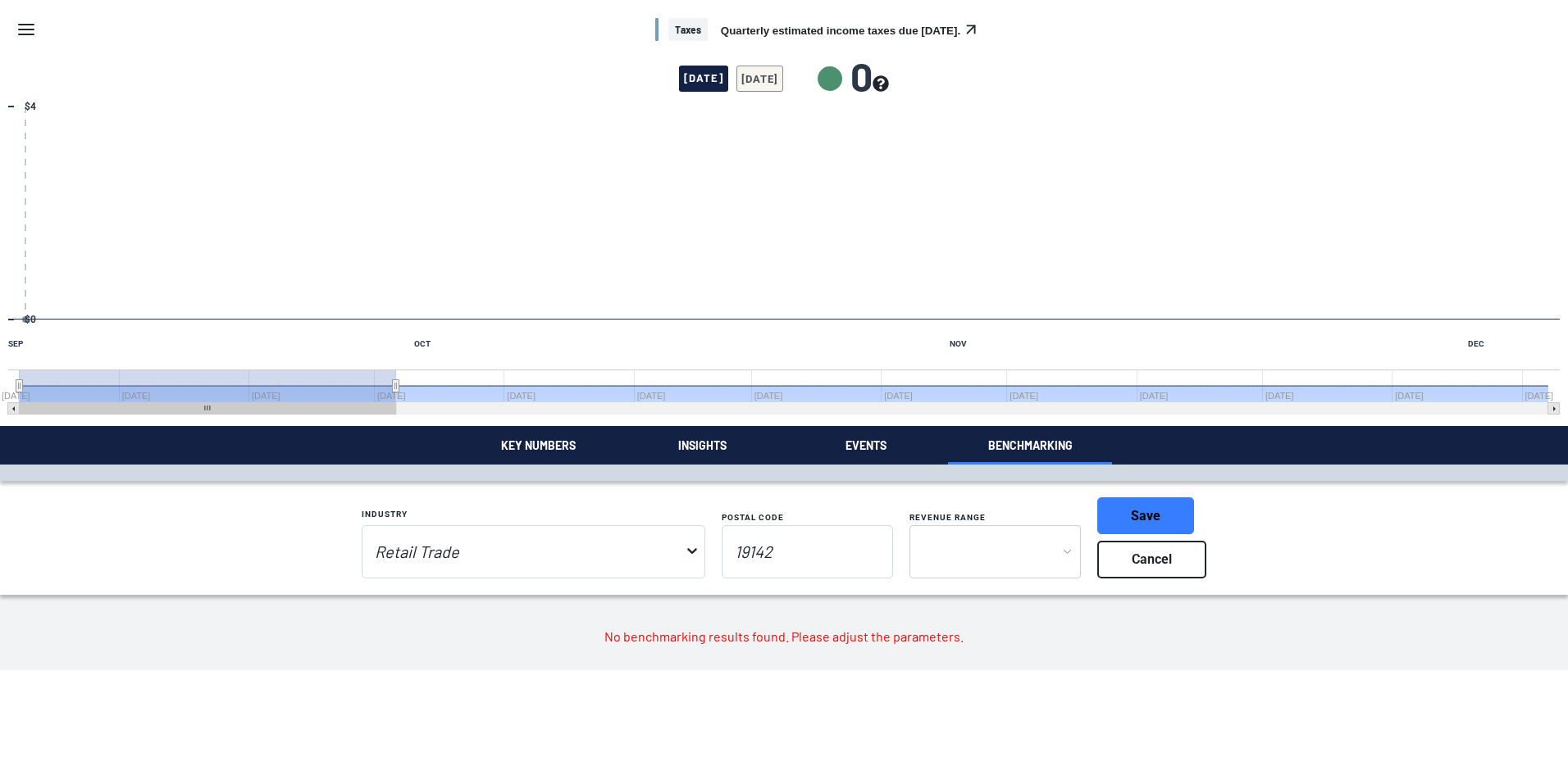
click at [694, 559] on button "toggle menu" at bounding box center [692, 553] width 16 height 32
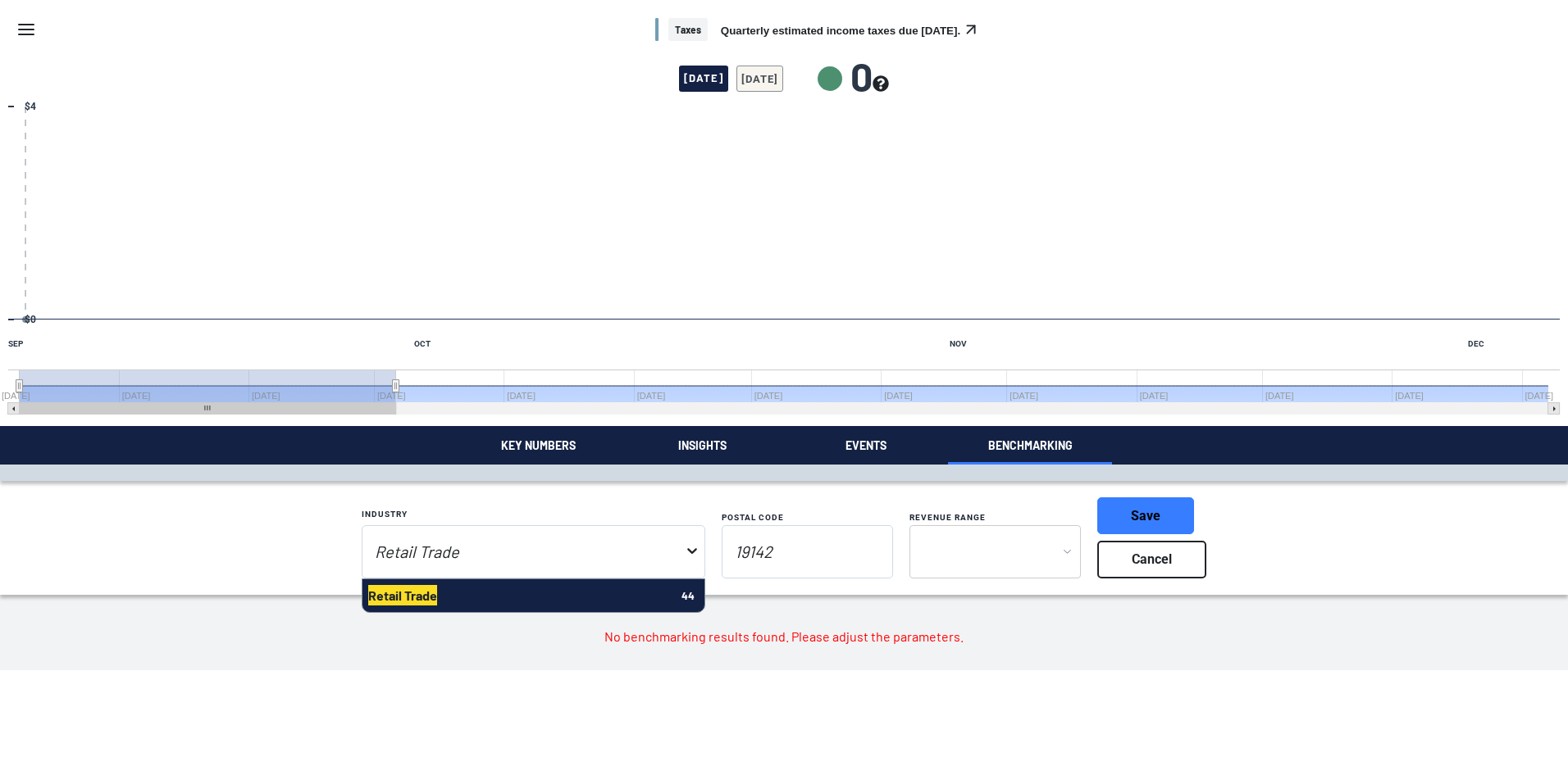
click at [694, 559] on button "toggle menu" at bounding box center [692, 553] width 16 height 32
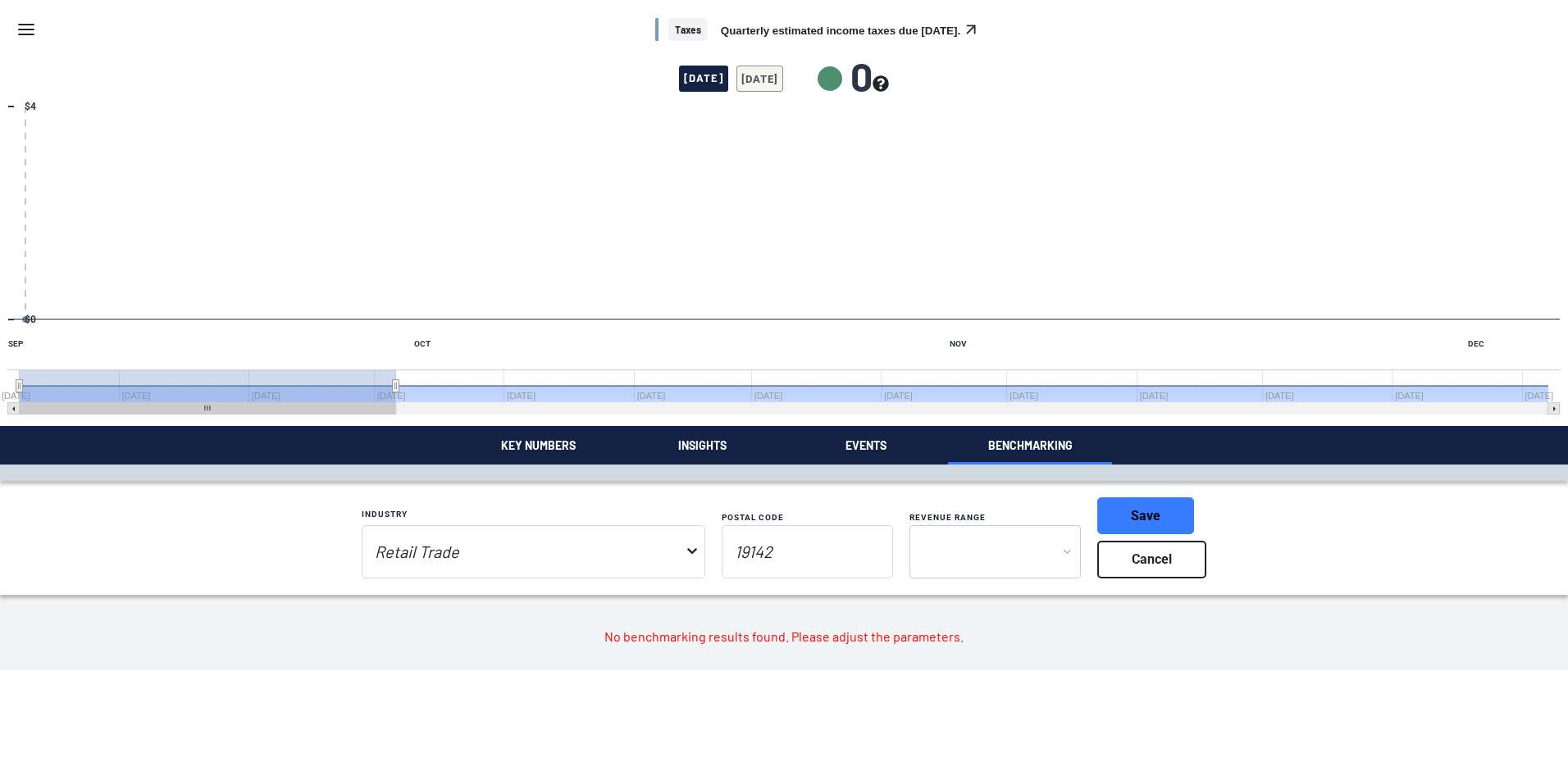
click at [1025, 558] on body "Skip to main content Taxes Quarterly estimated income taxes due [DATE]. [DATE] …" at bounding box center [784, 335] width 1568 height 670
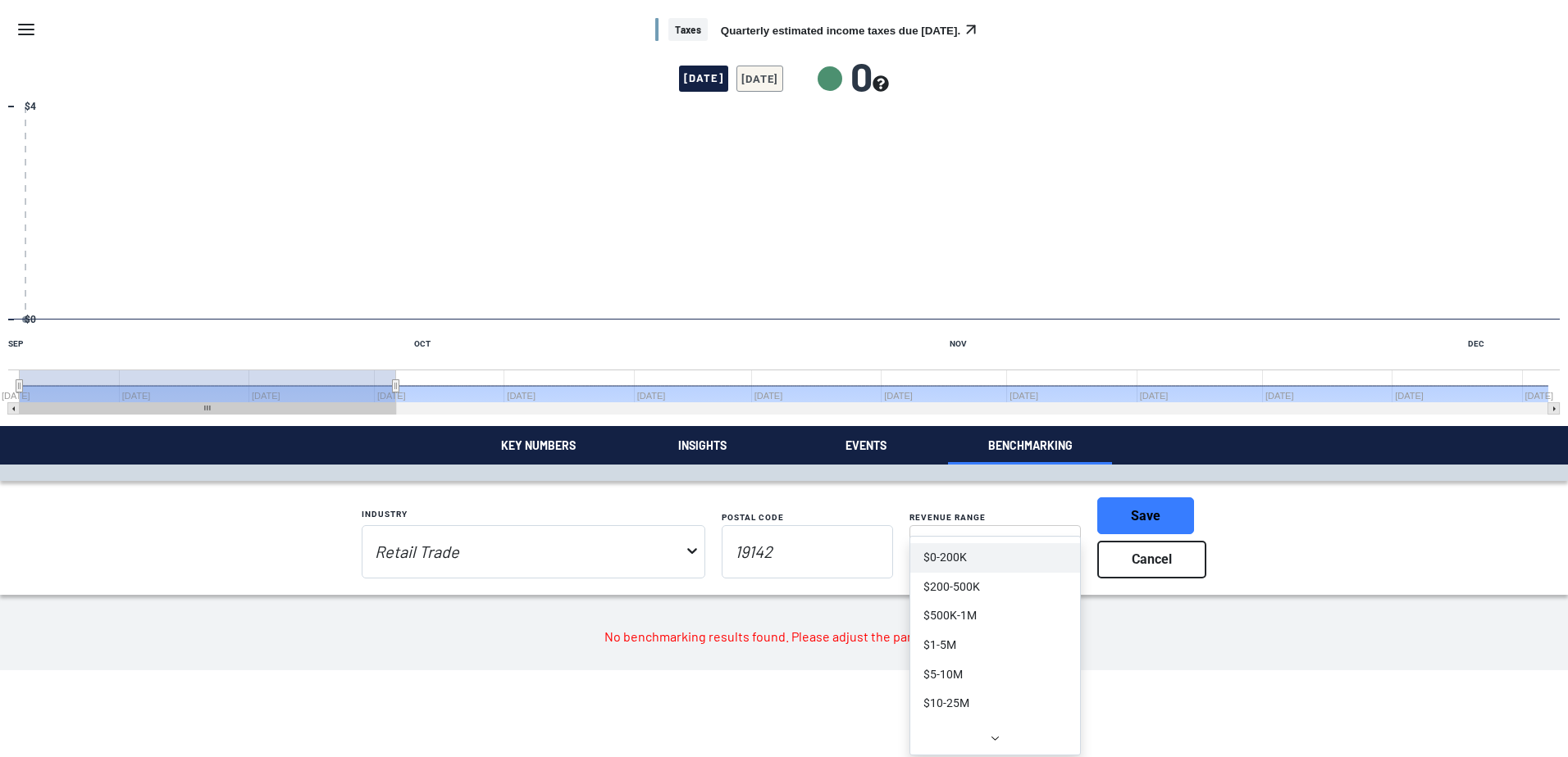
select select "100000"
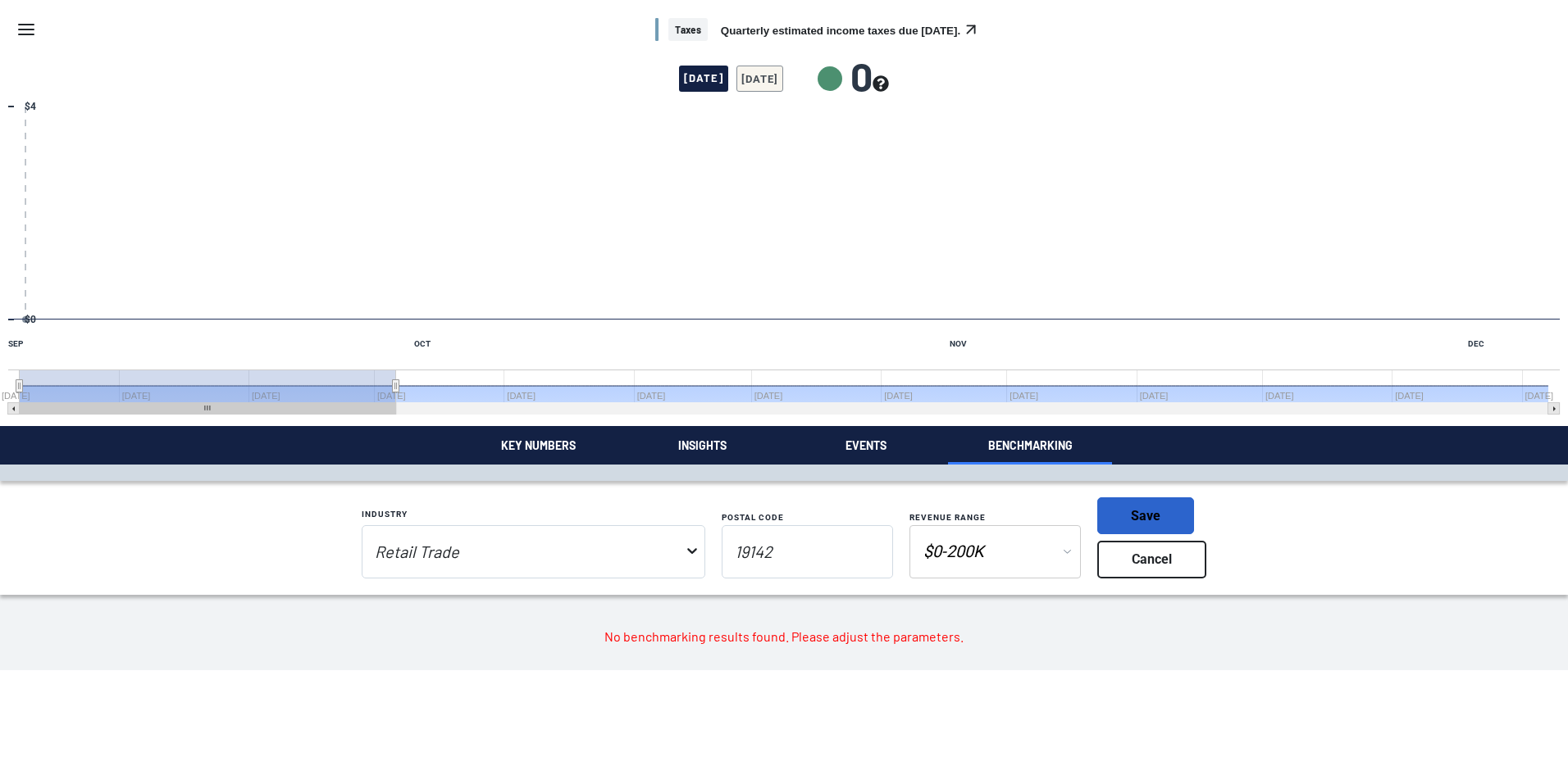
click at [1142, 514] on button "Save" at bounding box center [1146, 515] width 97 height 37
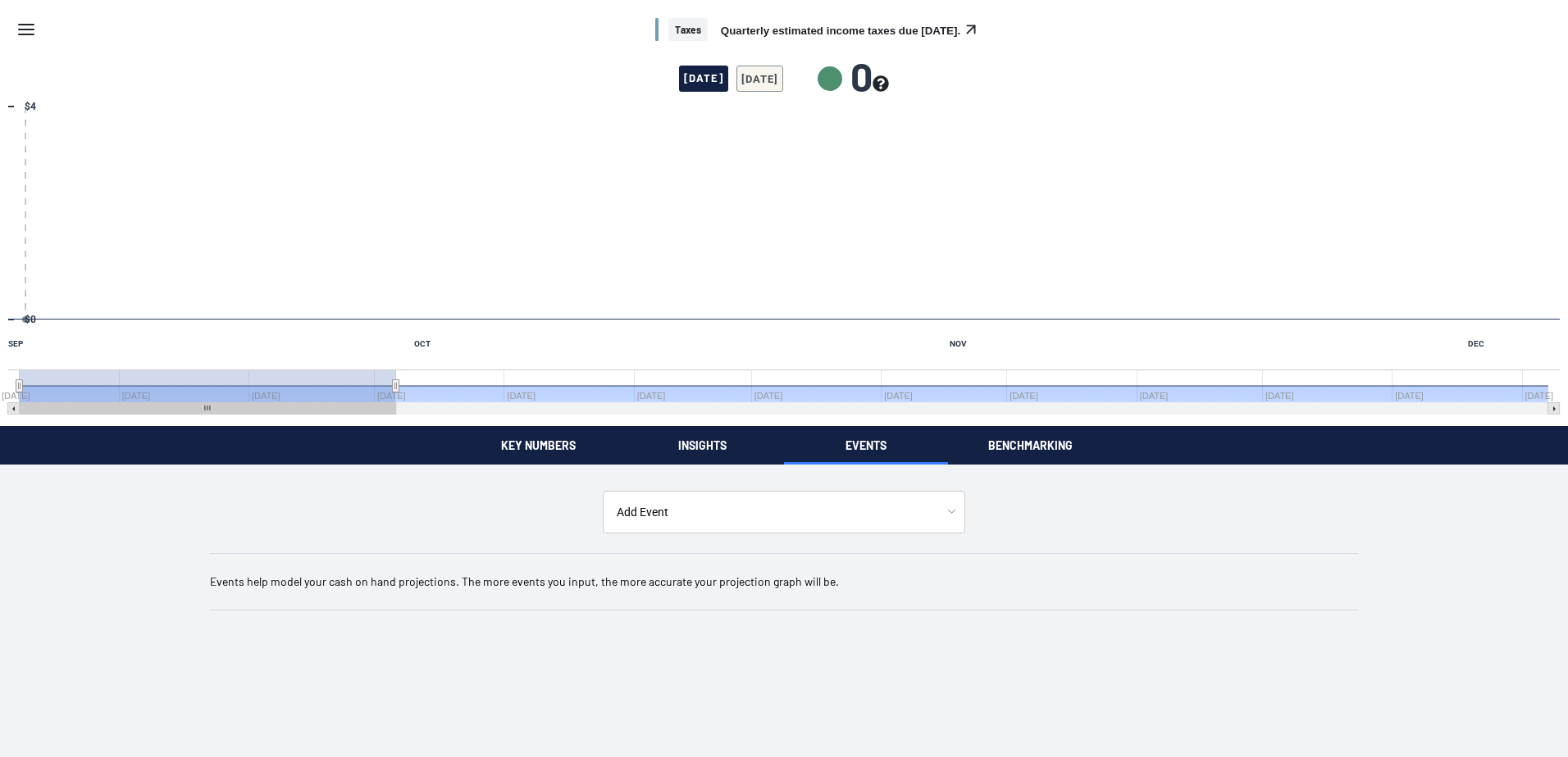
click at [883, 437] on button "Events" at bounding box center [866, 445] width 164 height 39
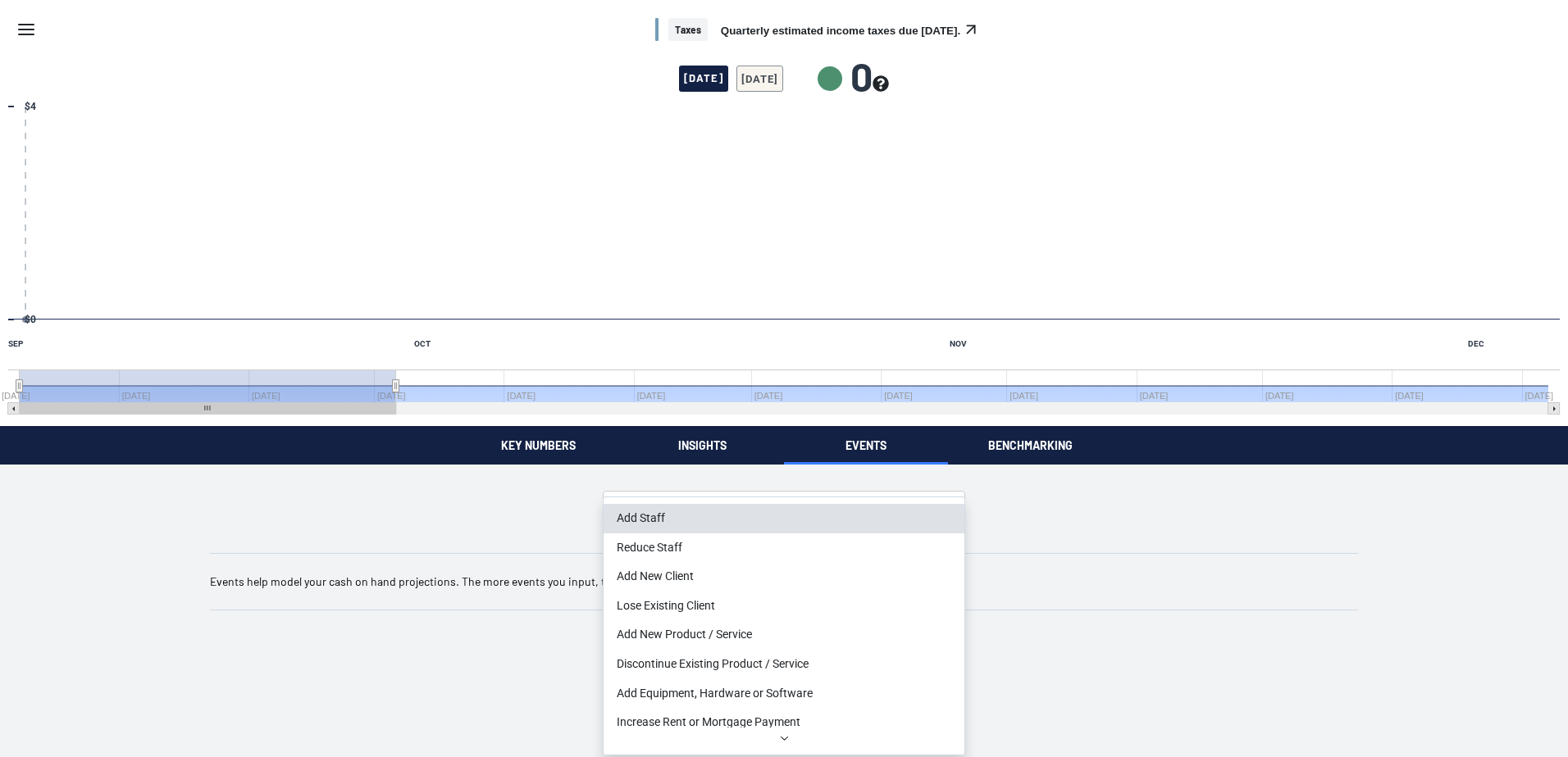
click at [922, 524] on body "Skip to main content Taxes Quarterly estimated income taxes due [DATE]. [DATE] …" at bounding box center [784, 319] width 1568 height 637
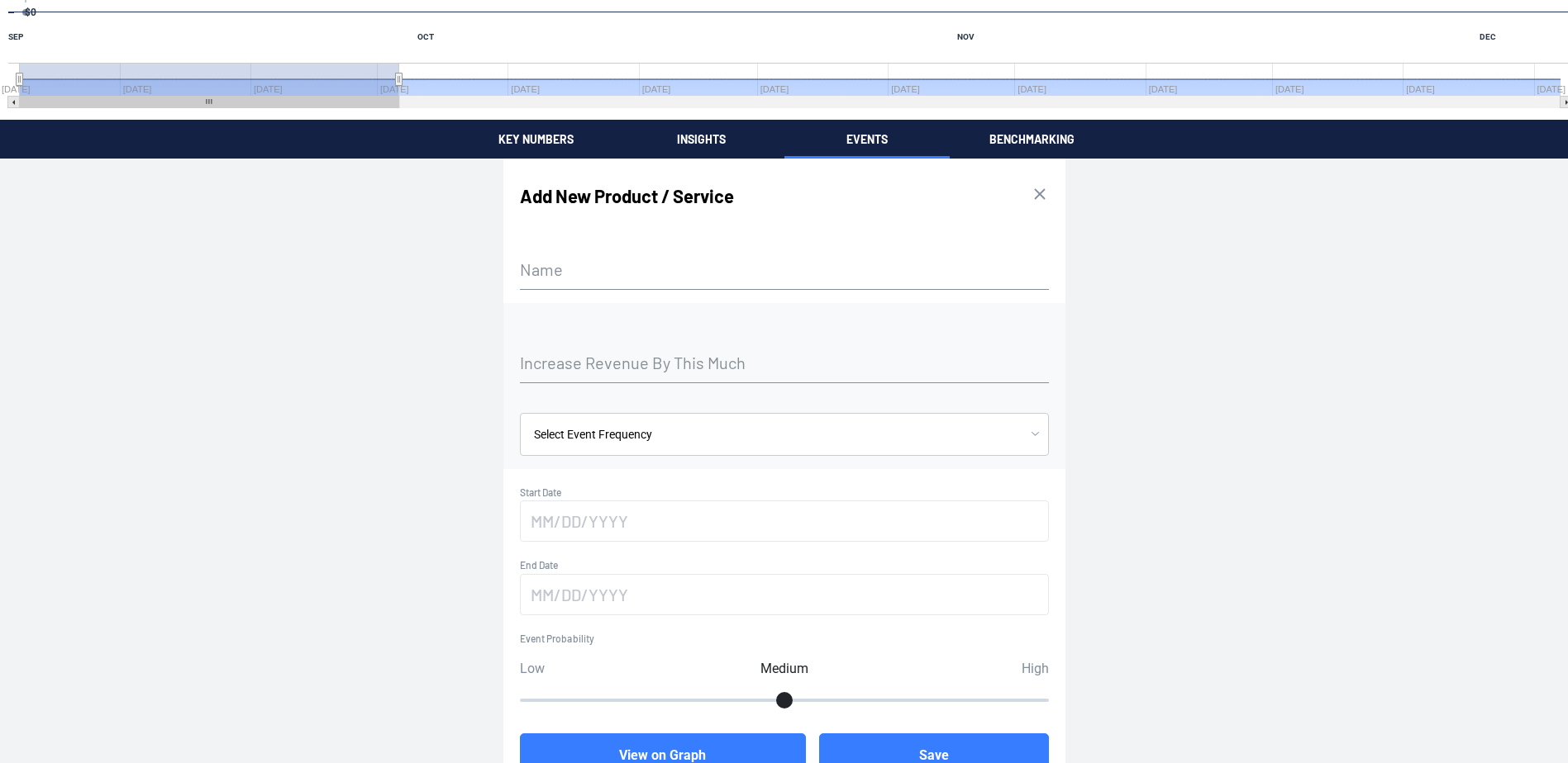
scroll to position [338, 0]
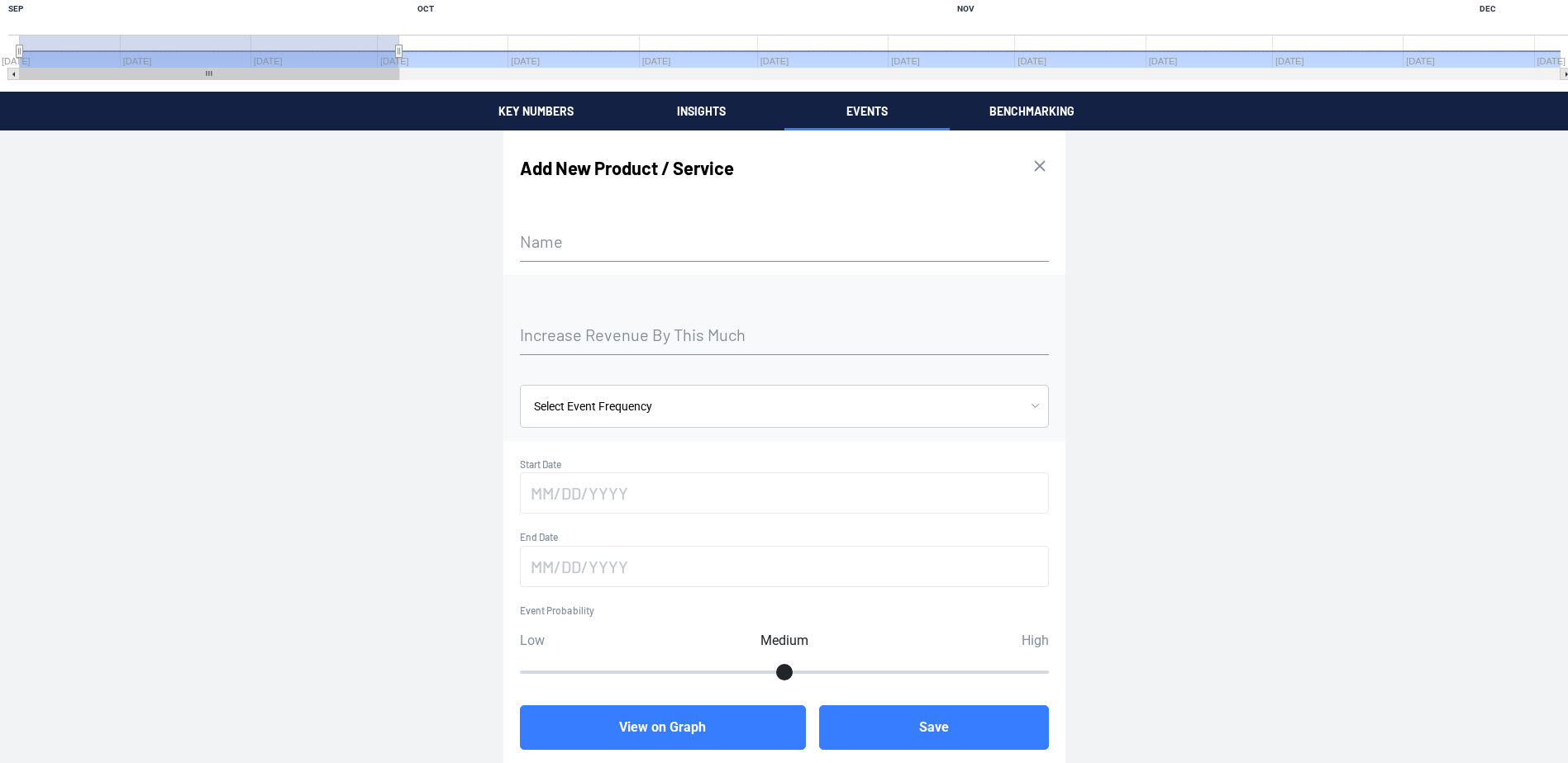
click at [553, 235] on label "Name" at bounding box center [784, 242] width 529 height 13
click at [553, 232] on input "Name" at bounding box center [784, 242] width 529 height 40
